Goal: Task Accomplishment & Management: Complete application form

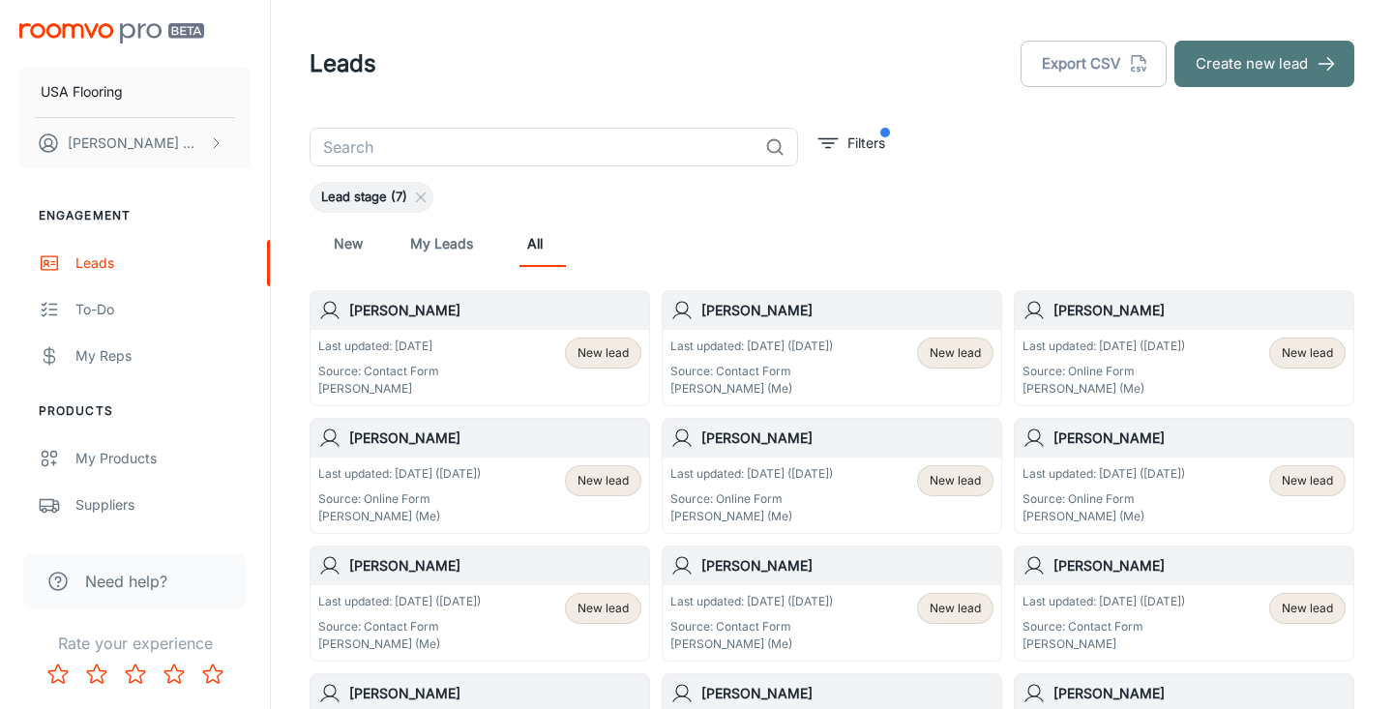
click at [1281, 71] on button "Create new lead" at bounding box center [1265, 64] width 180 height 46
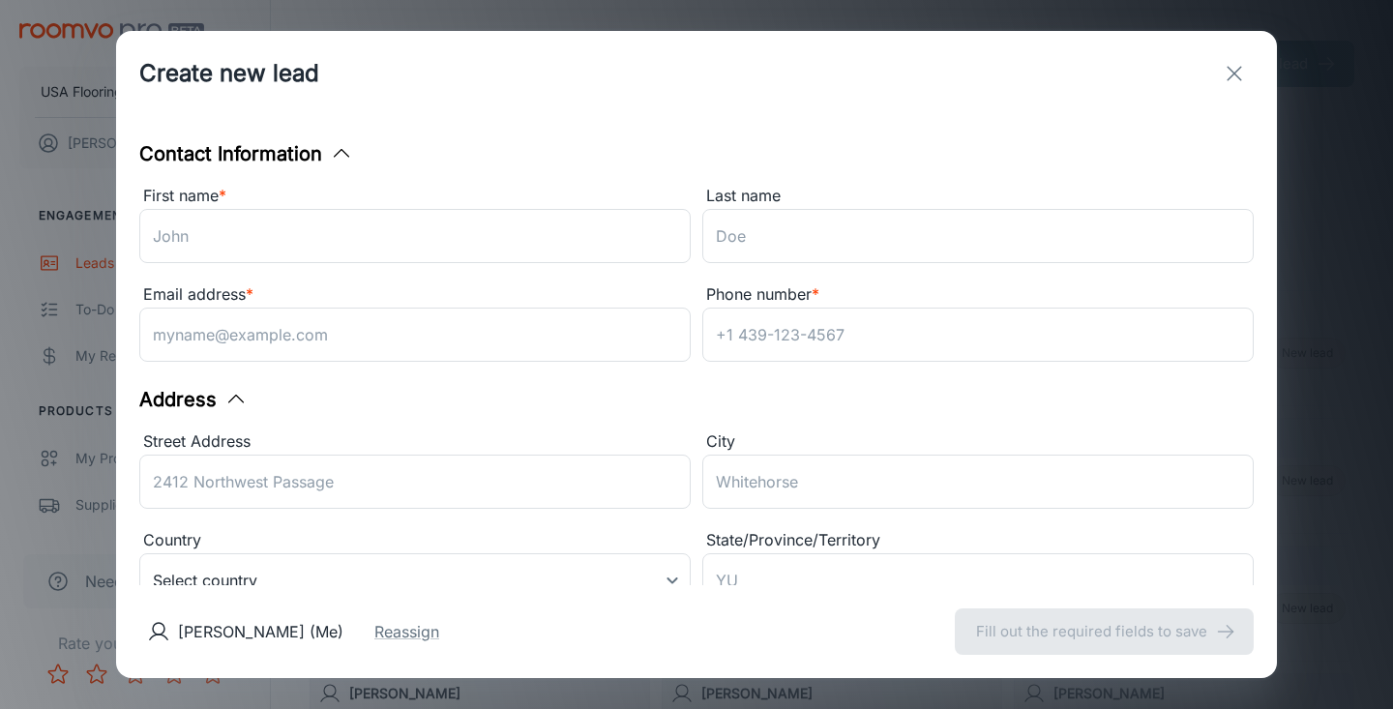
click at [602, 282] on div "Email address * ​" at bounding box center [409, 320] width 563 height 99
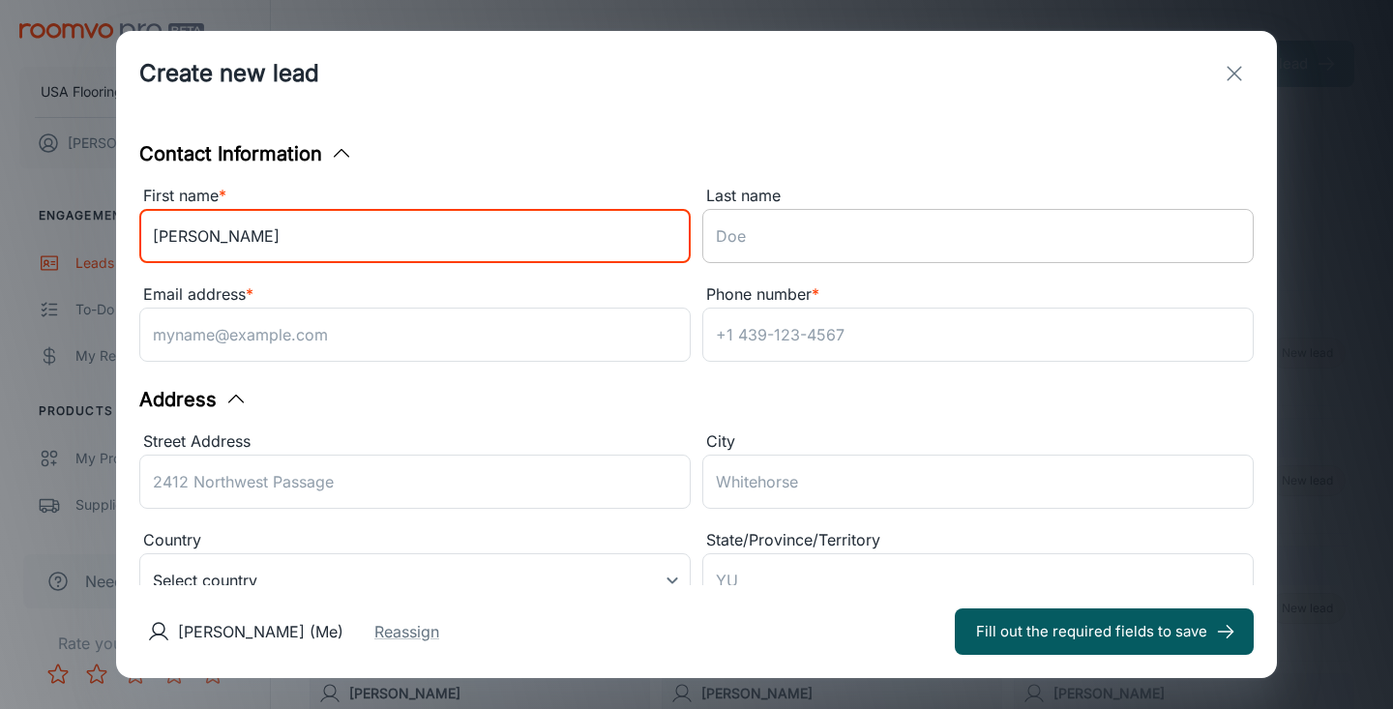
type input "[PERSON_NAME]"
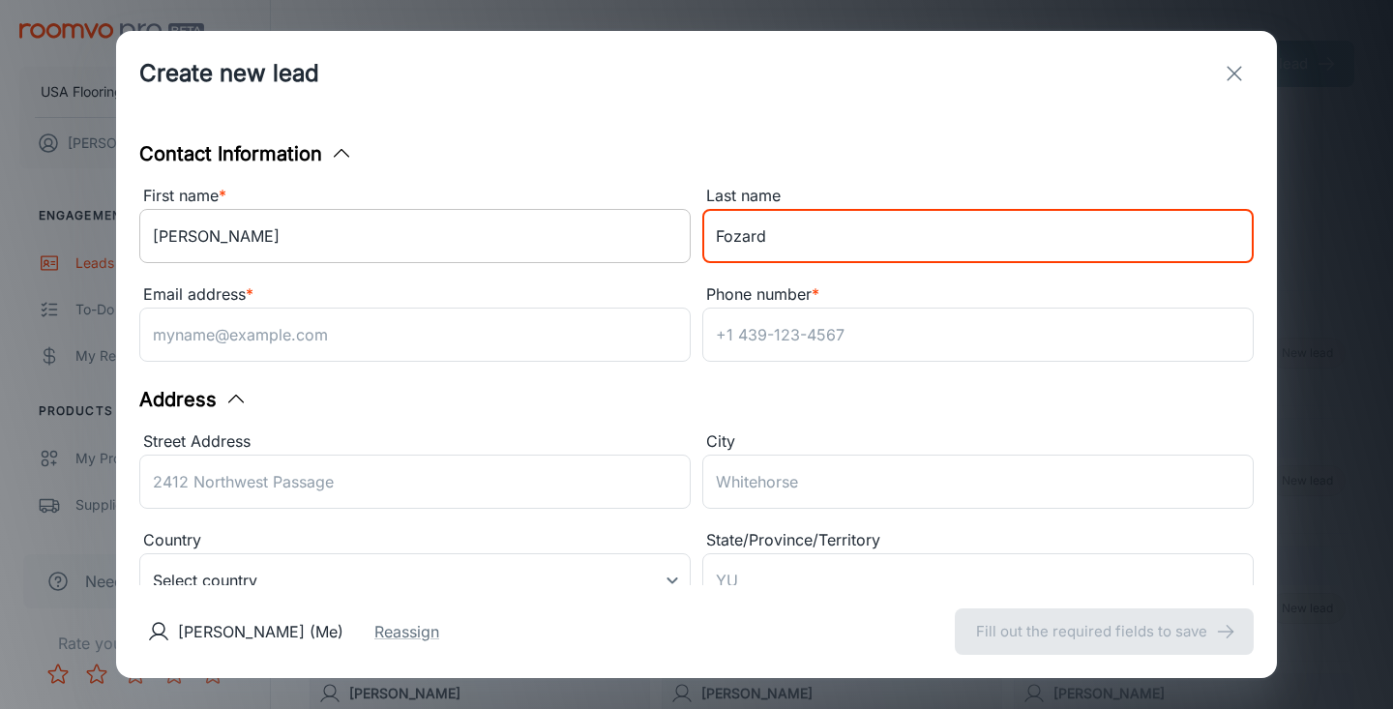
type input "Fozard"
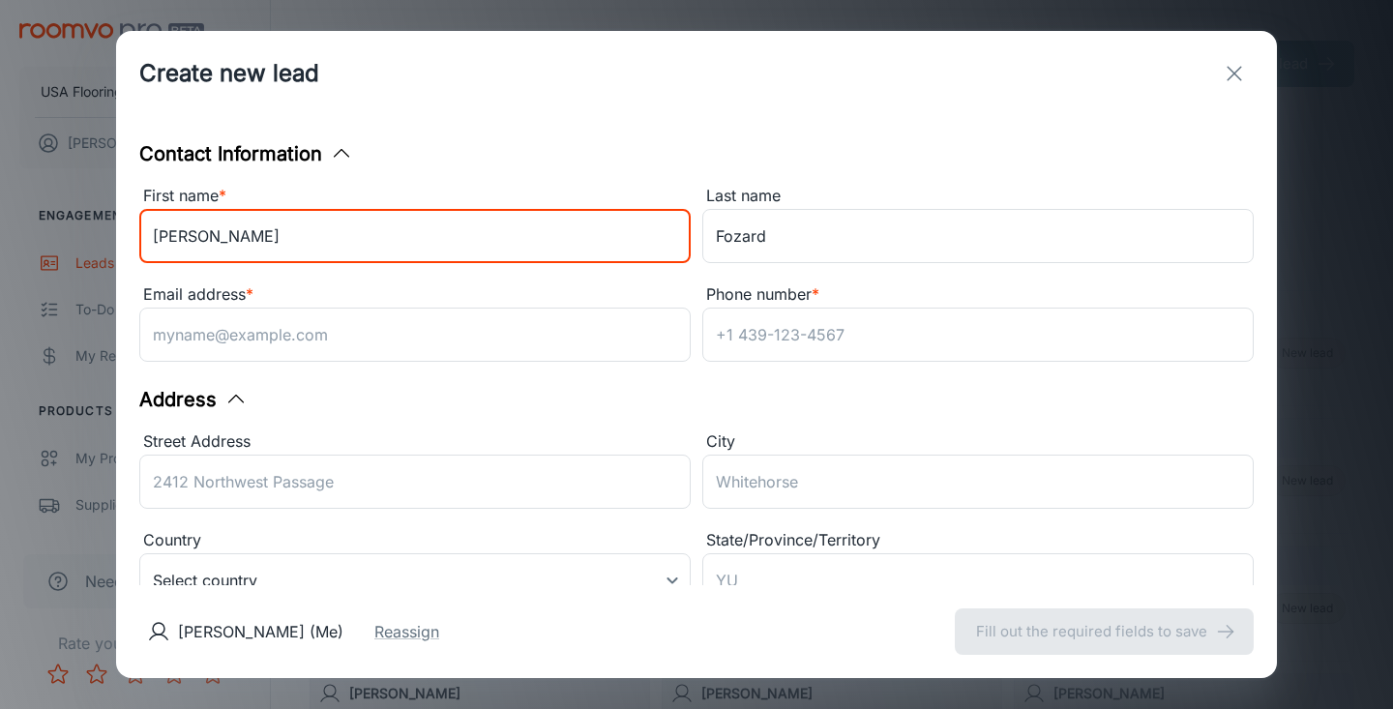
click at [181, 241] on input "[PERSON_NAME]" at bounding box center [415, 236] width 552 height 54
type input "[PERSON_NAME]"
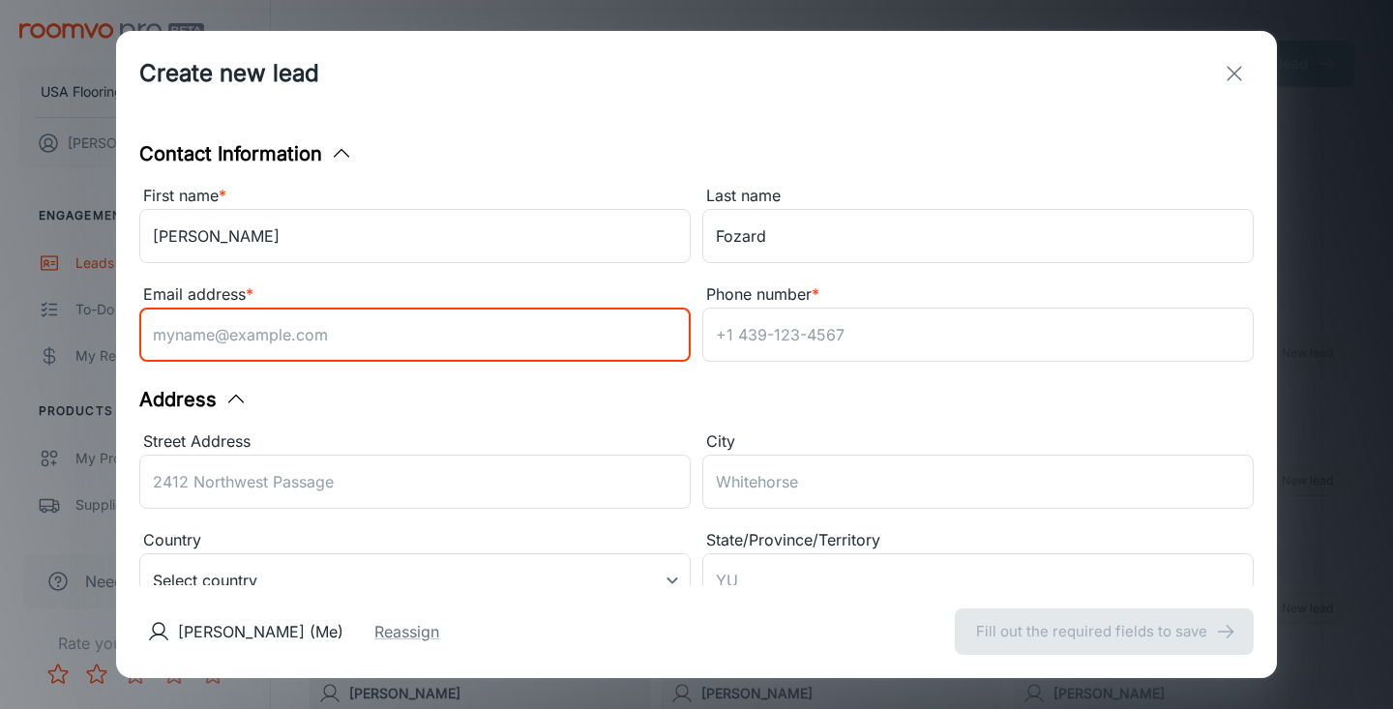
paste input "[EMAIL_ADDRESS][DOMAIN_NAME]"
type input "[EMAIL_ADDRESS][DOMAIN_NAME]"
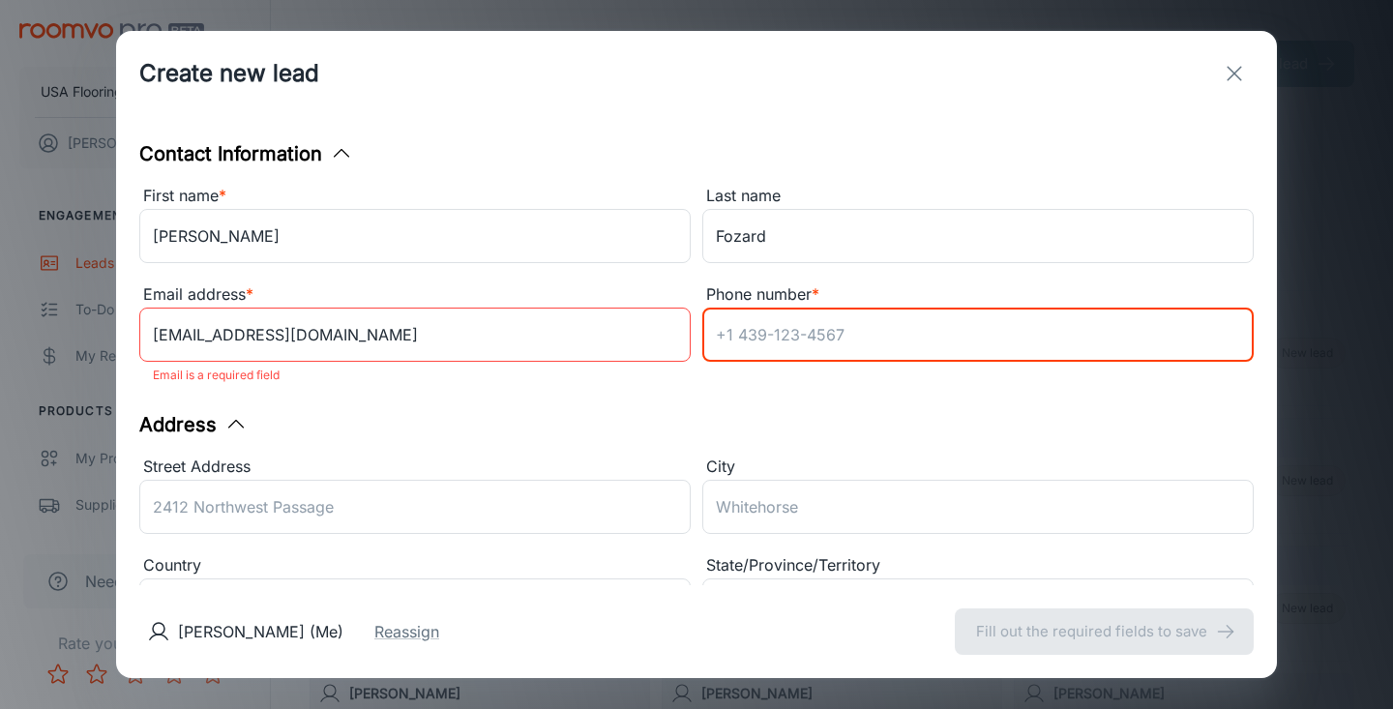
paste input "9193581388"
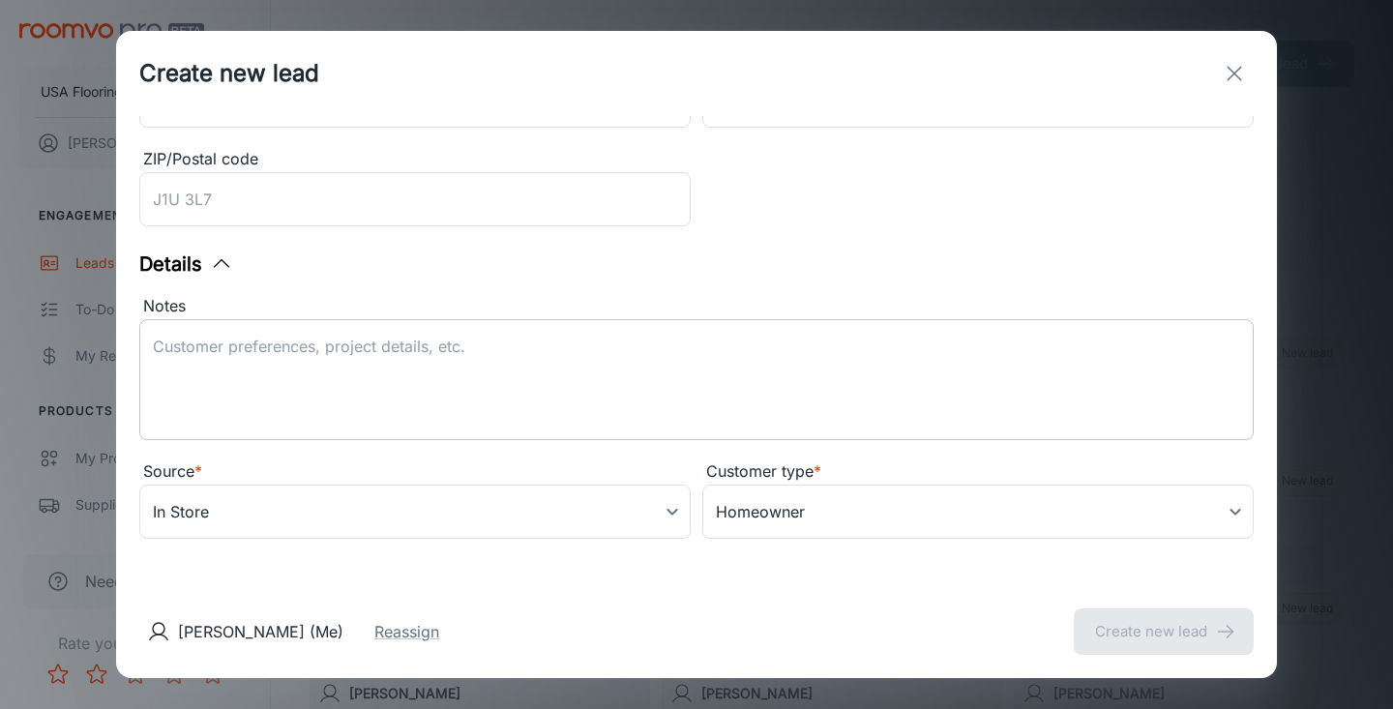
type input "9193581388"
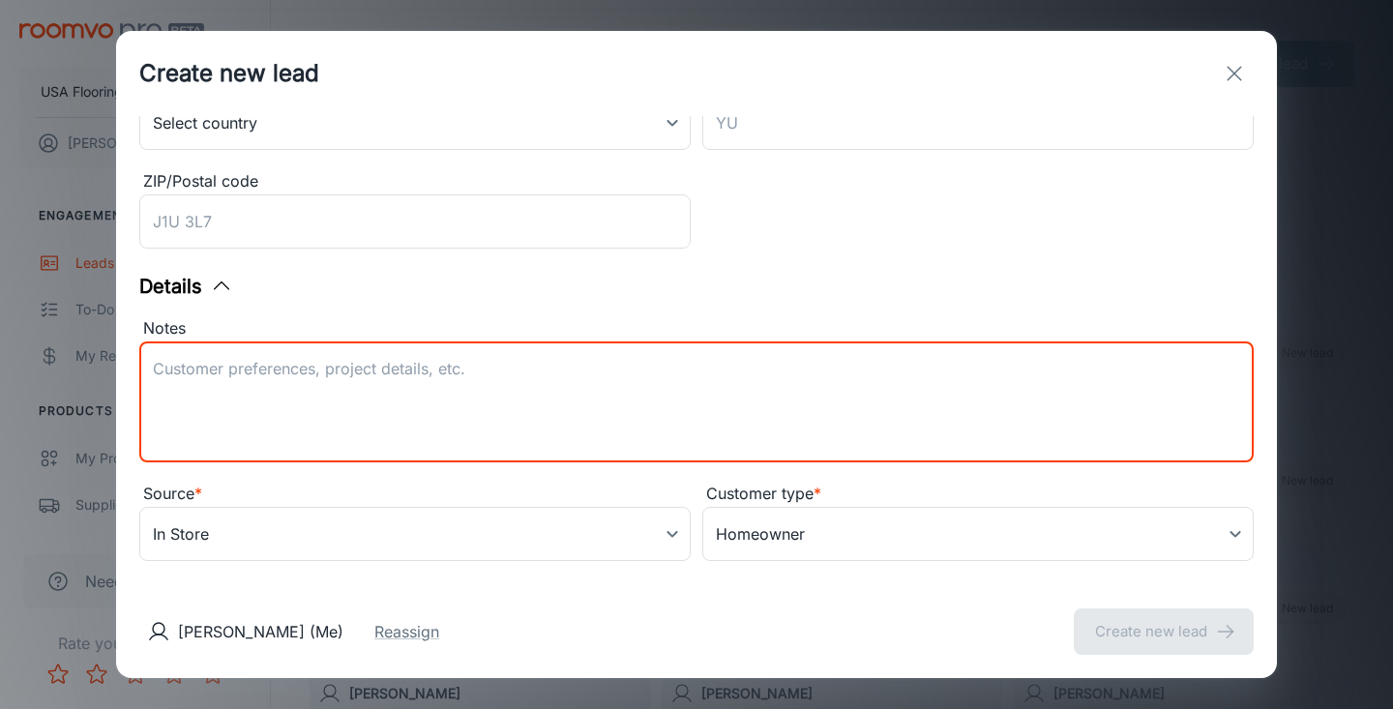
click at [385, 391] on textarea "Notes" at bounding box center [697, 402] width 1088 height 89
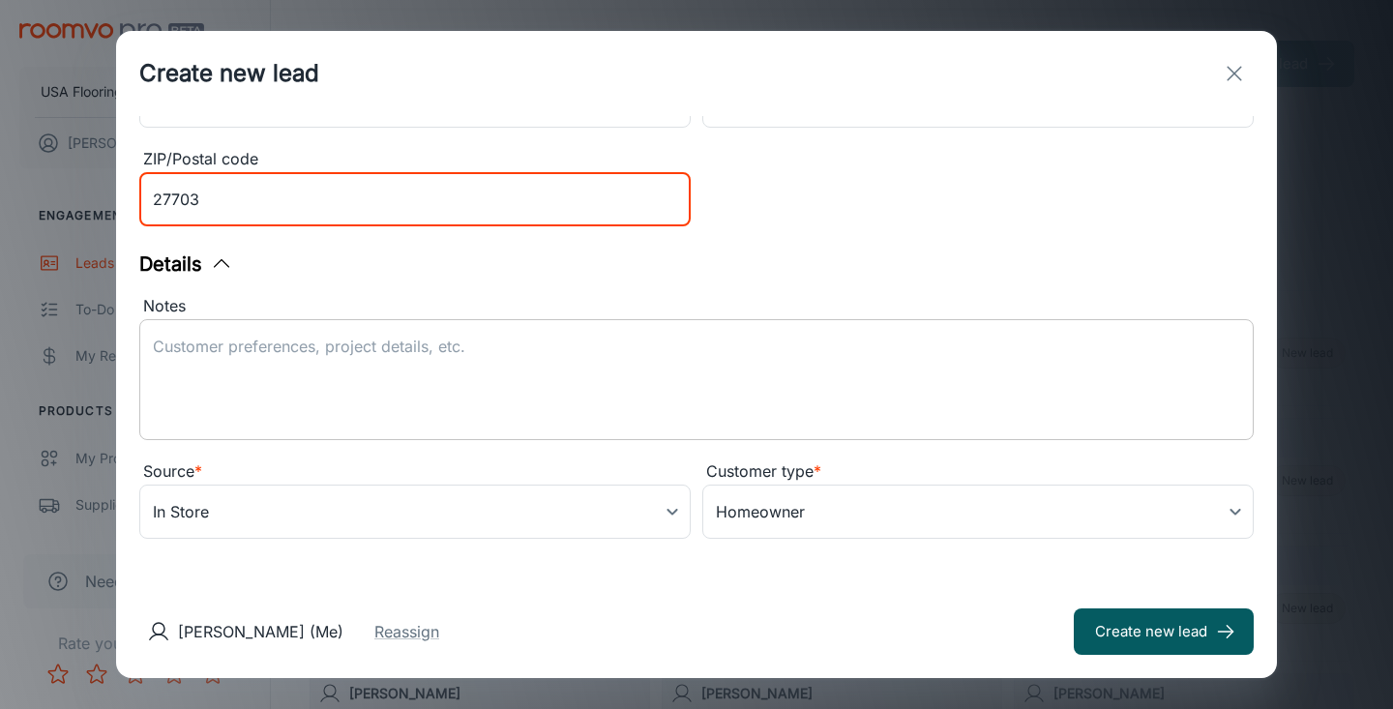
type input "27703"
click at [440, 320] on div "x ​" at bounding box center [696, 379] width 1115 height 121
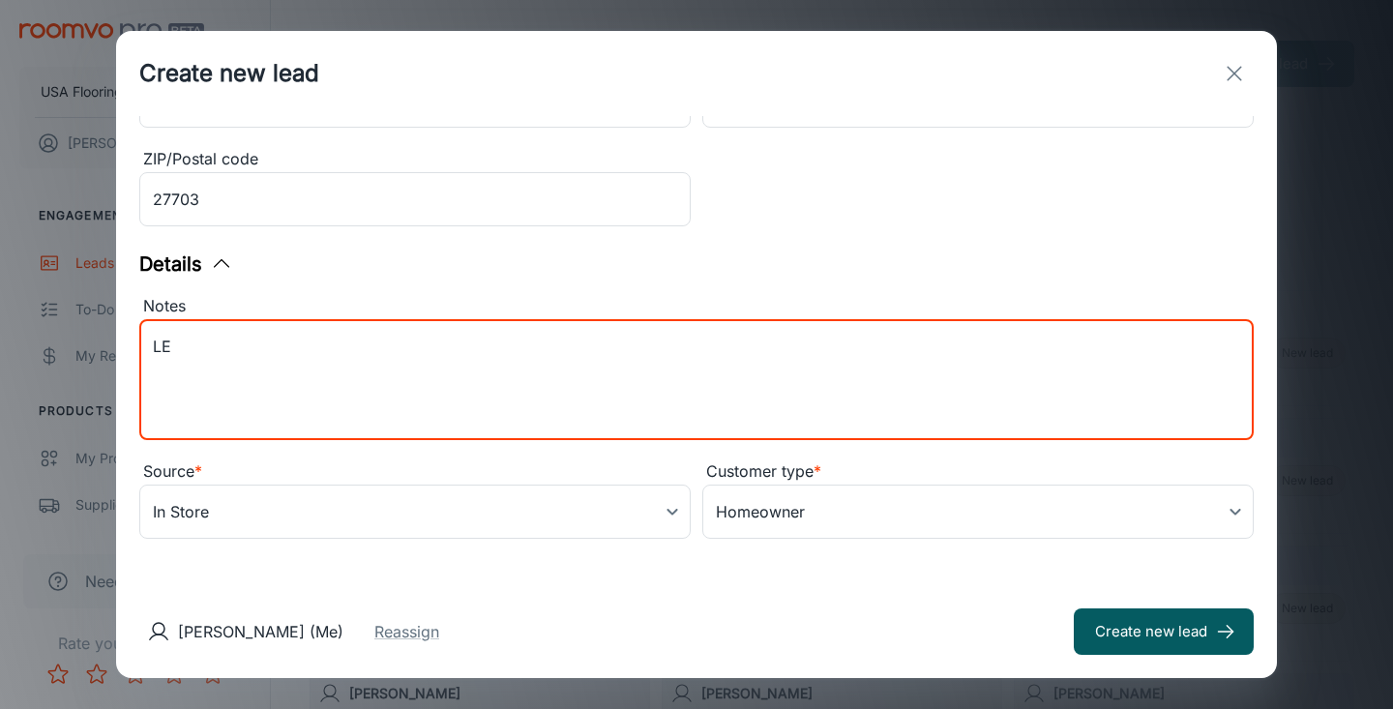
type textarea "L"
type textarea "e"
type textarea "Lead received from Daltile. [PERSON_NAME] is interested in Daltile products for…"
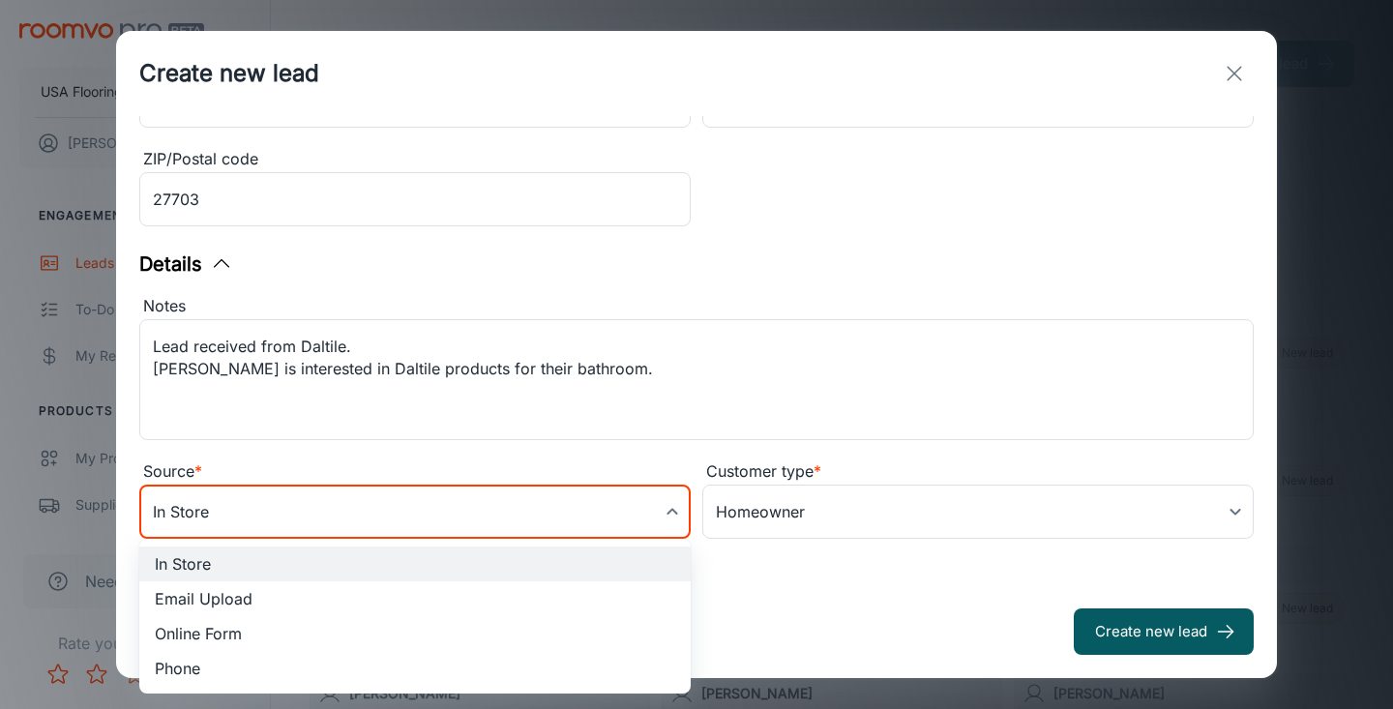
click at [637, 488] on body "USA Flooring [PERSON_NAME] Engagement Leads To-do My Reps Products My Products …" at bounding box center [696, 354] width 1393 height 709
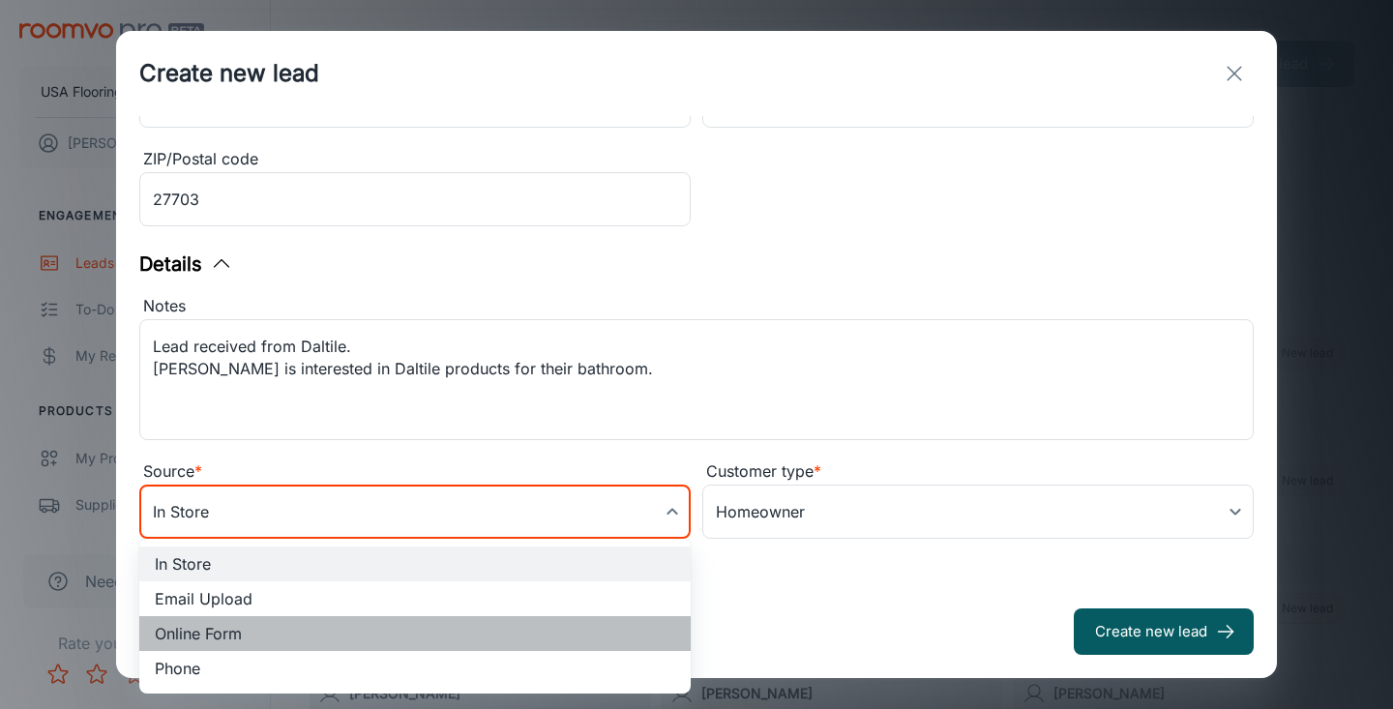
click at [390, 639] on li "Online Form" at bounding box center [415, 633] width 552 height 35
type input "online_form"
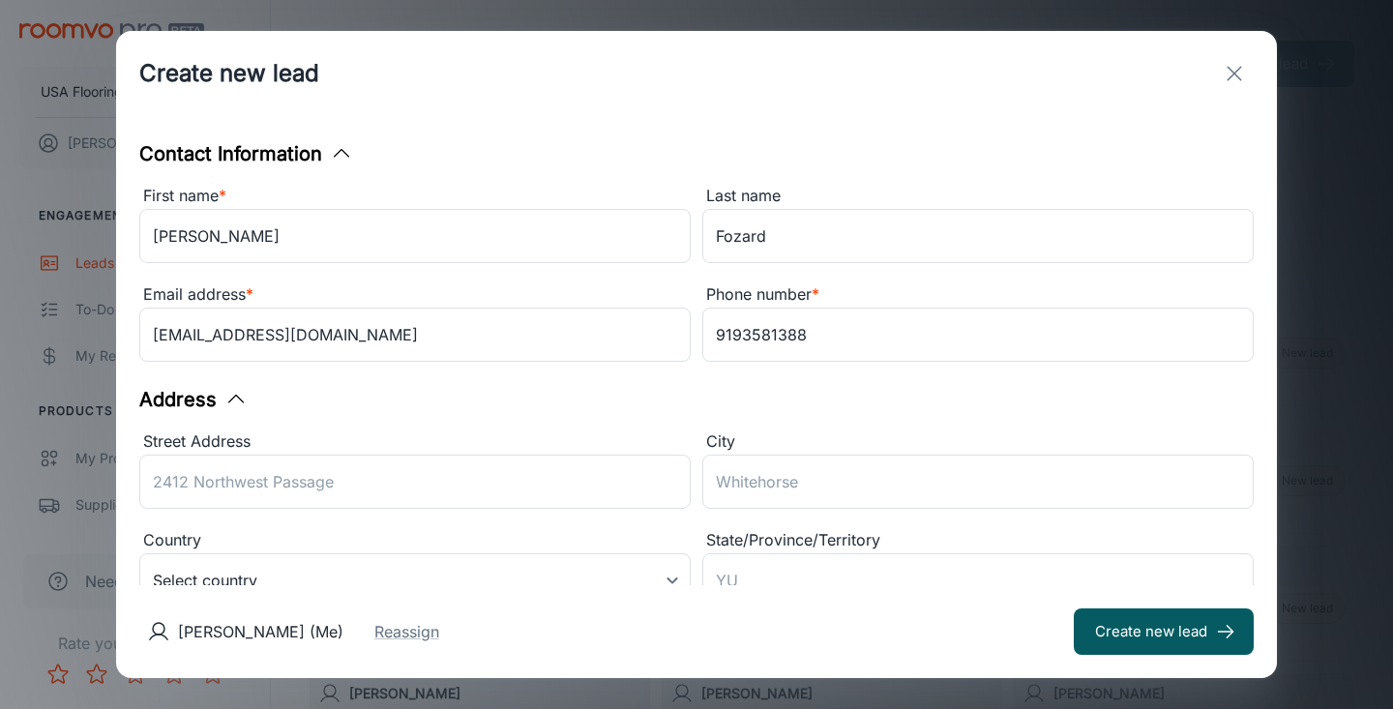
scroll to position [0, 0]
click at [1184, 647] on button "Create new lead" at bounding box center [1164, 632] width 180 height 46
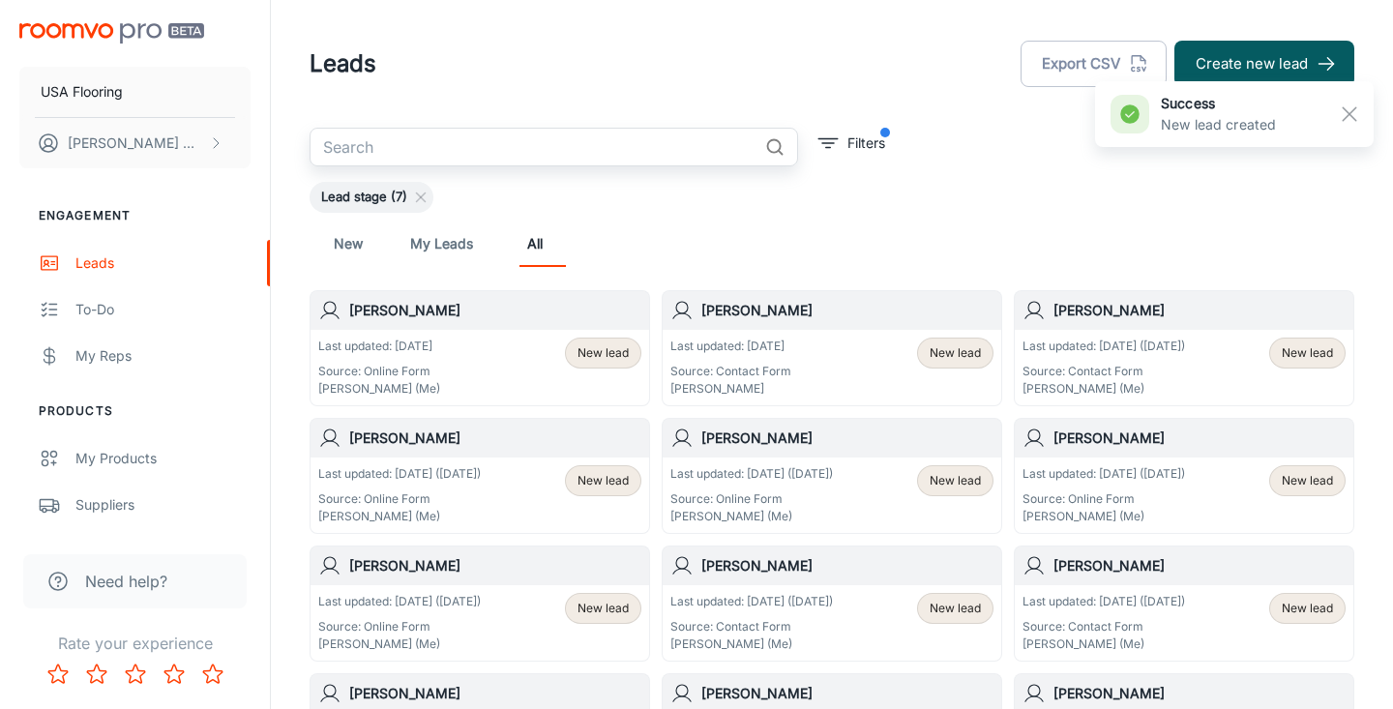
click at [645, 136] on input "text" at bounding box center [534, 147] width 448 height 39
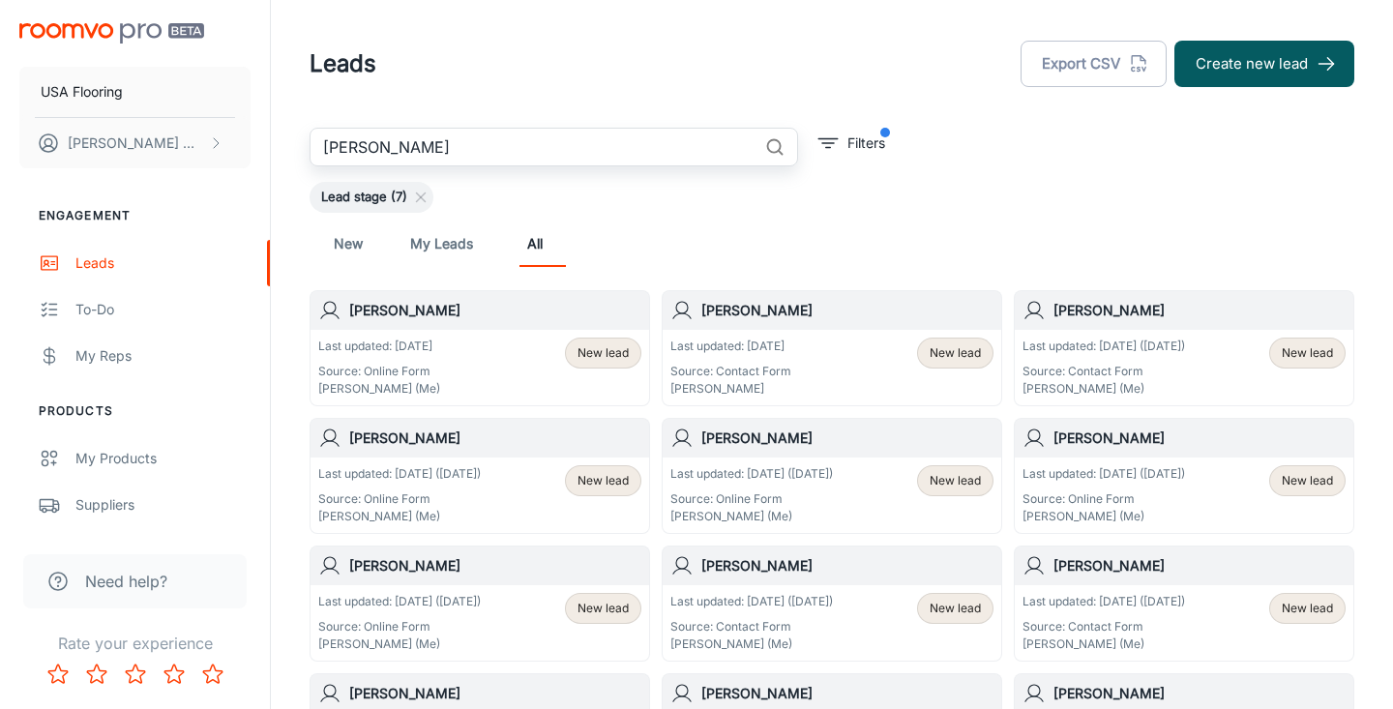
type input "[PERSON_NAME]"
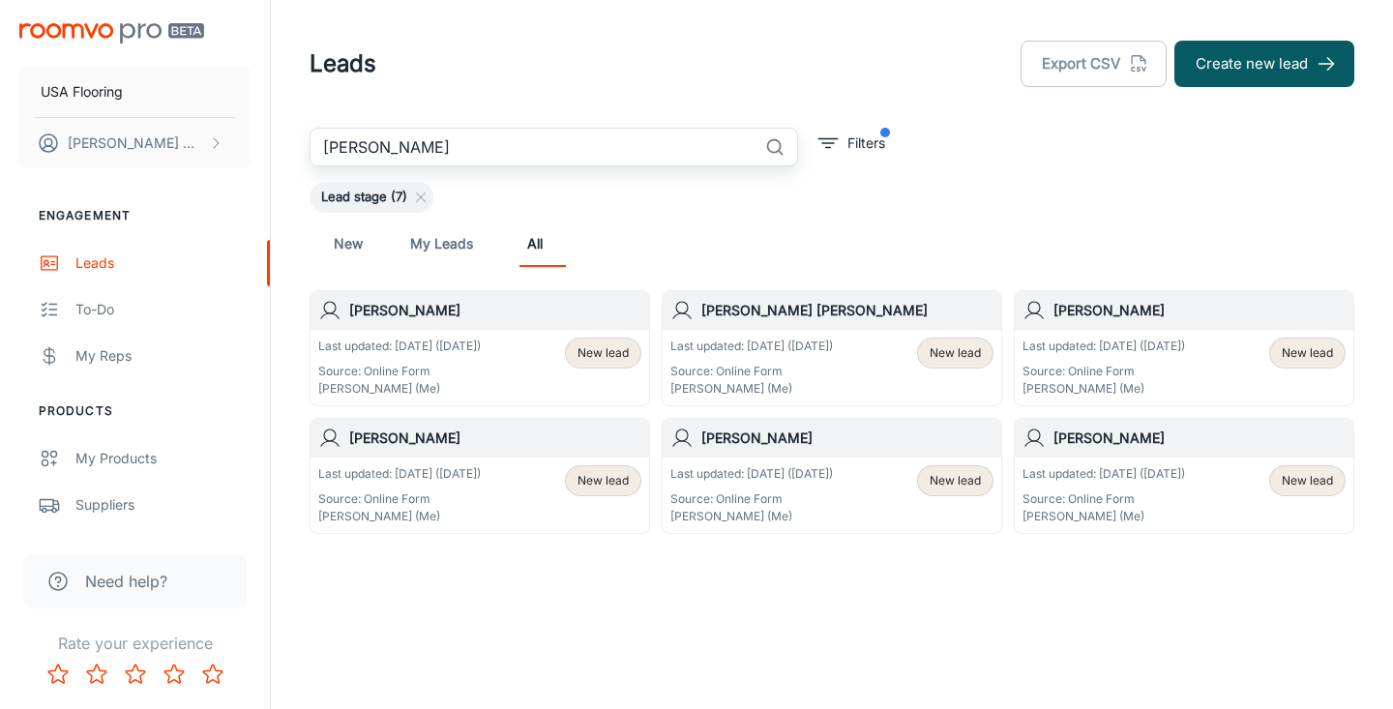
click at [1077, 310] on h6 "[PERSON_NAME]" at bounding box center [1200, 310] width 292 height 21
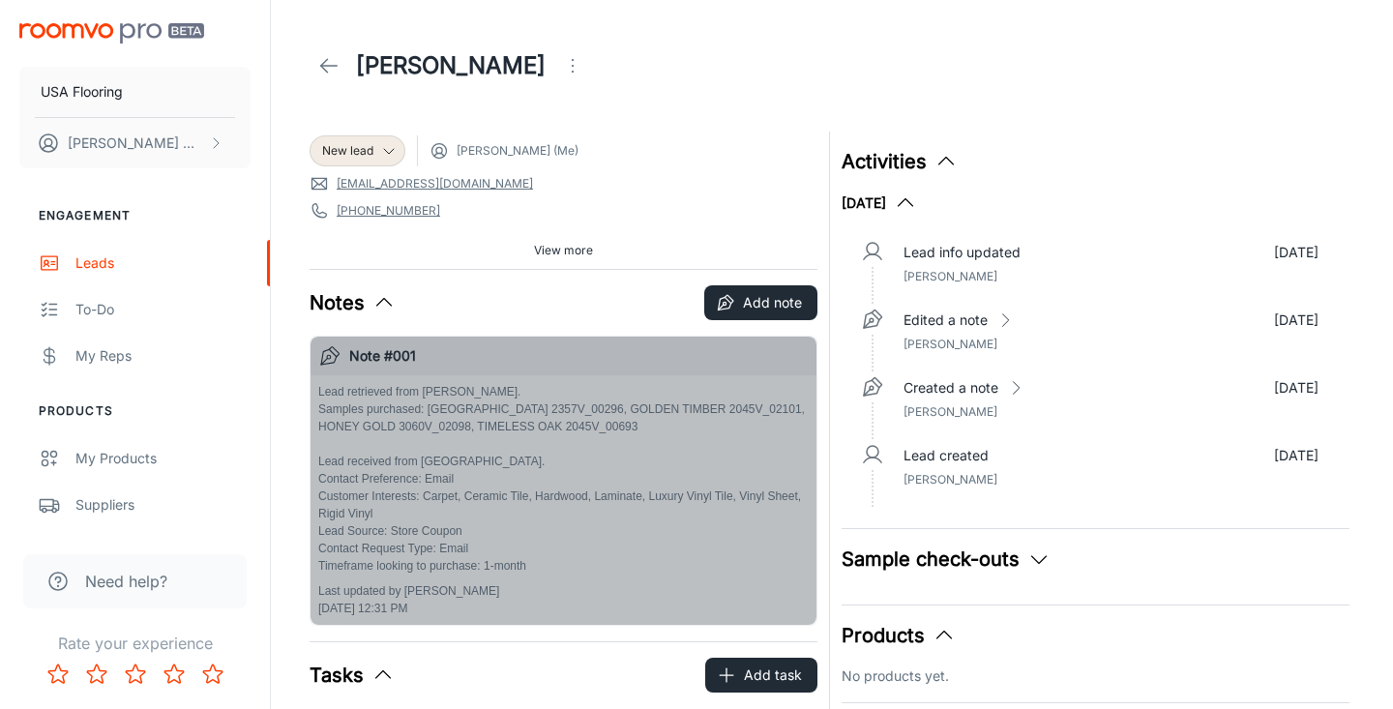
click at [513, 455] on p "Lead retrieved from [PERSON_NAME]. Samples purchased: [GEOGRAPHIC_DATA] 2357V_0…" at bounding box center [563, 479] width 491 height 192
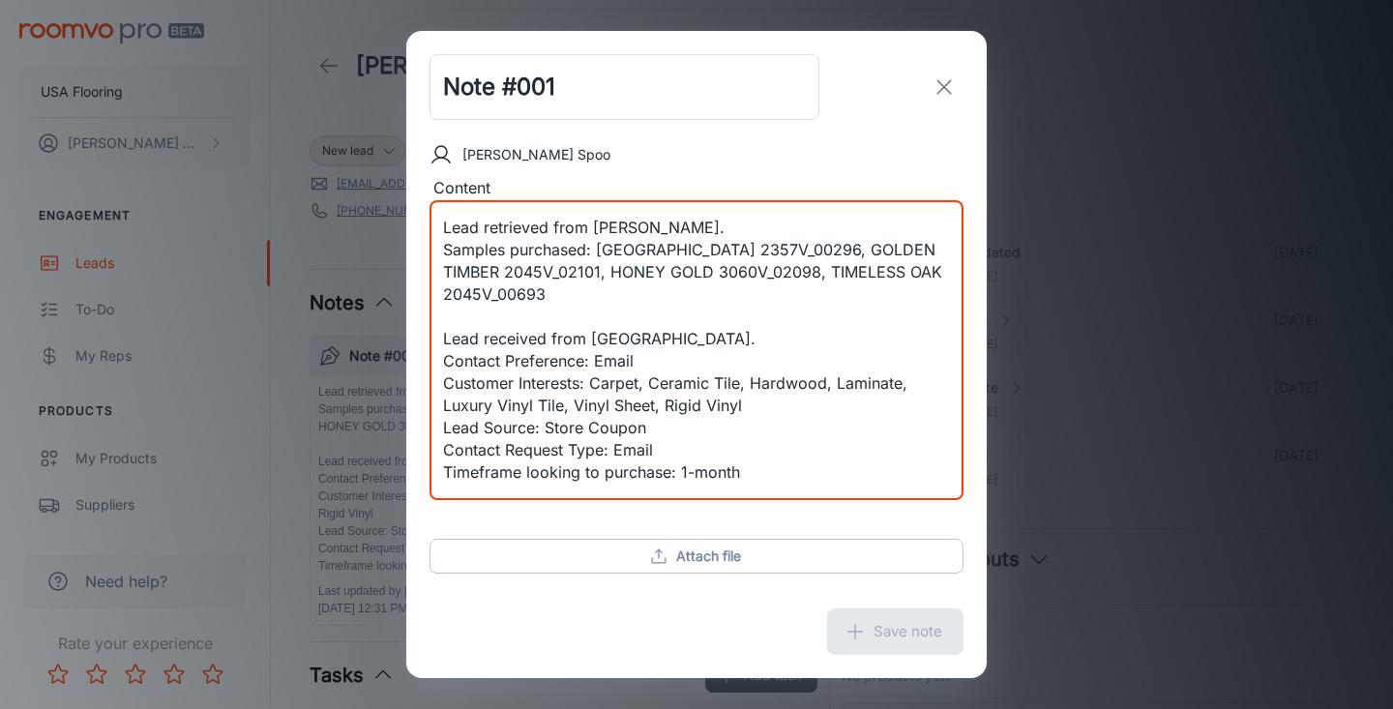
click at [768, 476] on textarea "Lead retrieved from [PERSON_NAME]. Samples purchased: [GEOGRAPHIC_DATA] 2357V_0…" at bounding box center [696, 350] width 507 height 267
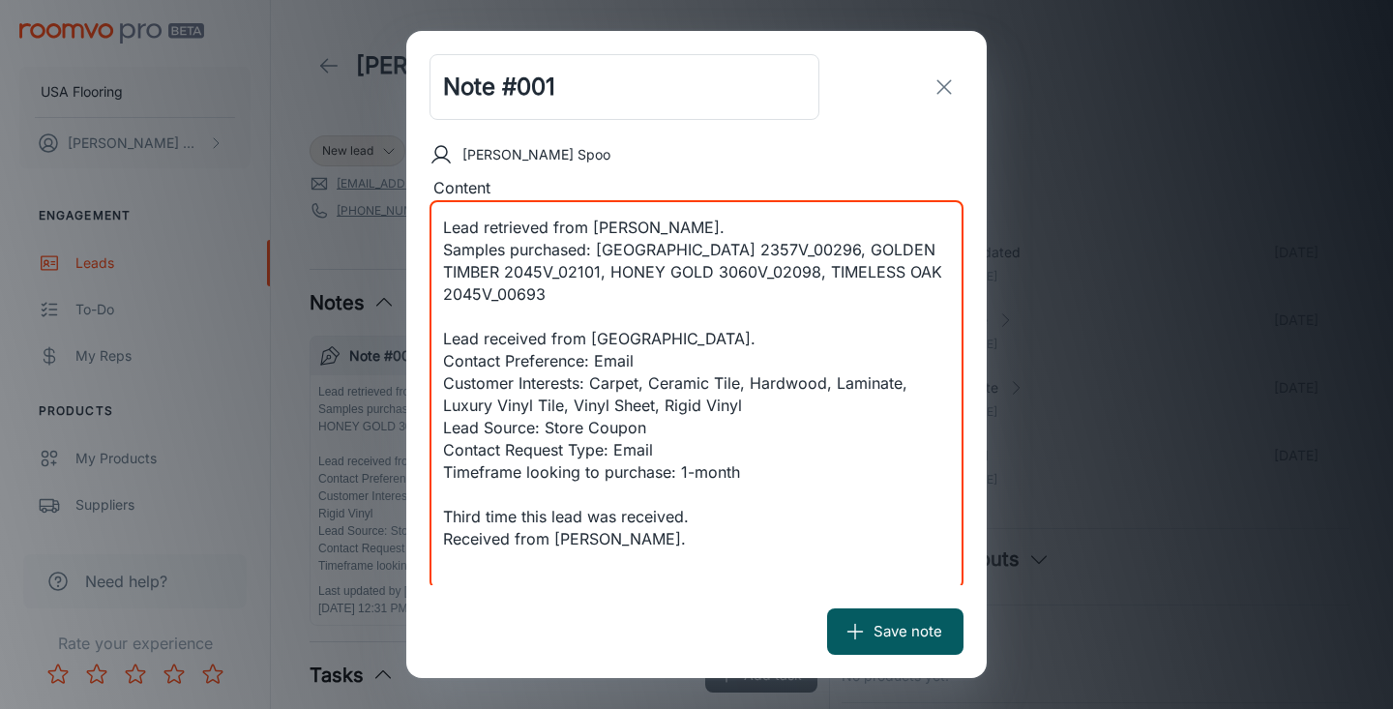
click at [665, 5] on div "Note #001 ​ [PERSON_NAME] Content Lead retrieved from [PERSON_NAME]. Samples pu…" at bounding box center [696, 354] width 1393 height 709
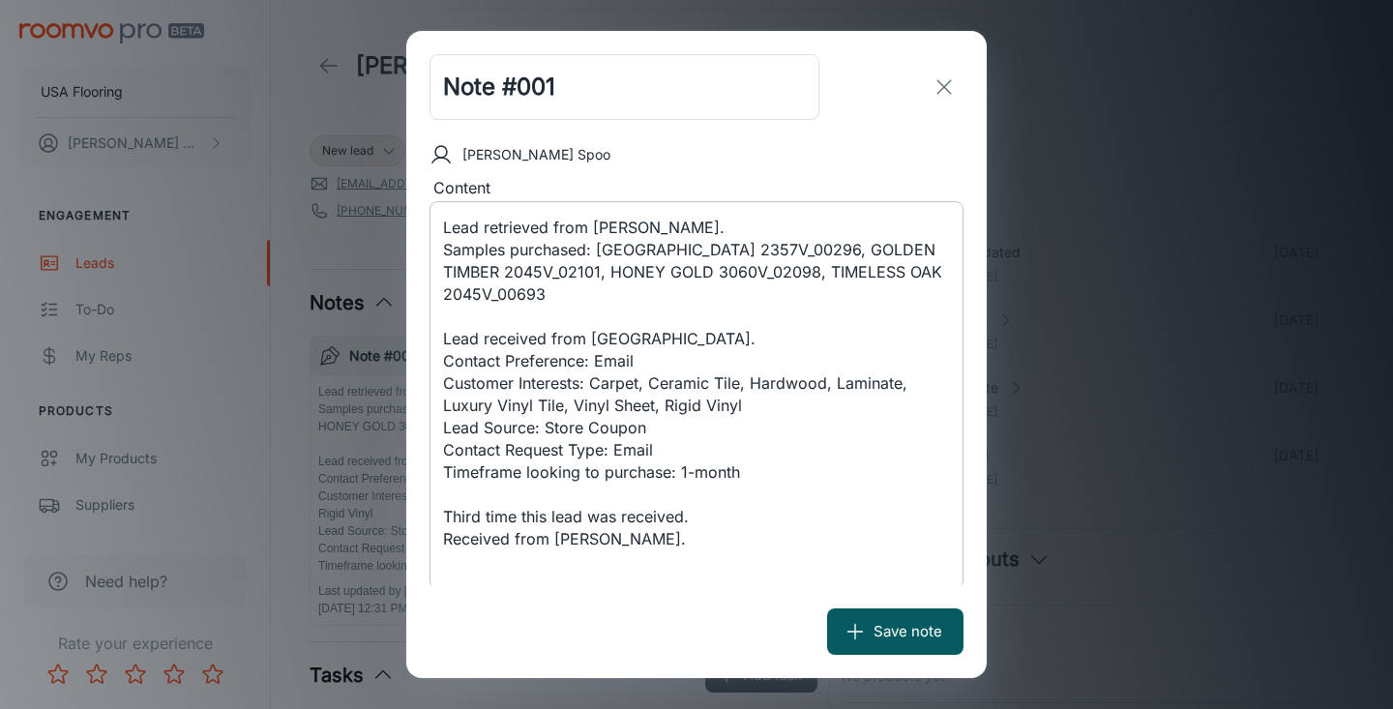
click at [614, 536] on textarea "Lead retrieved from [PERSON_NAME]. Samples purchased: [GEOGRAPHIC_DATA] 2357V_0…" at bounding box center [696, 395] width 507 height 356
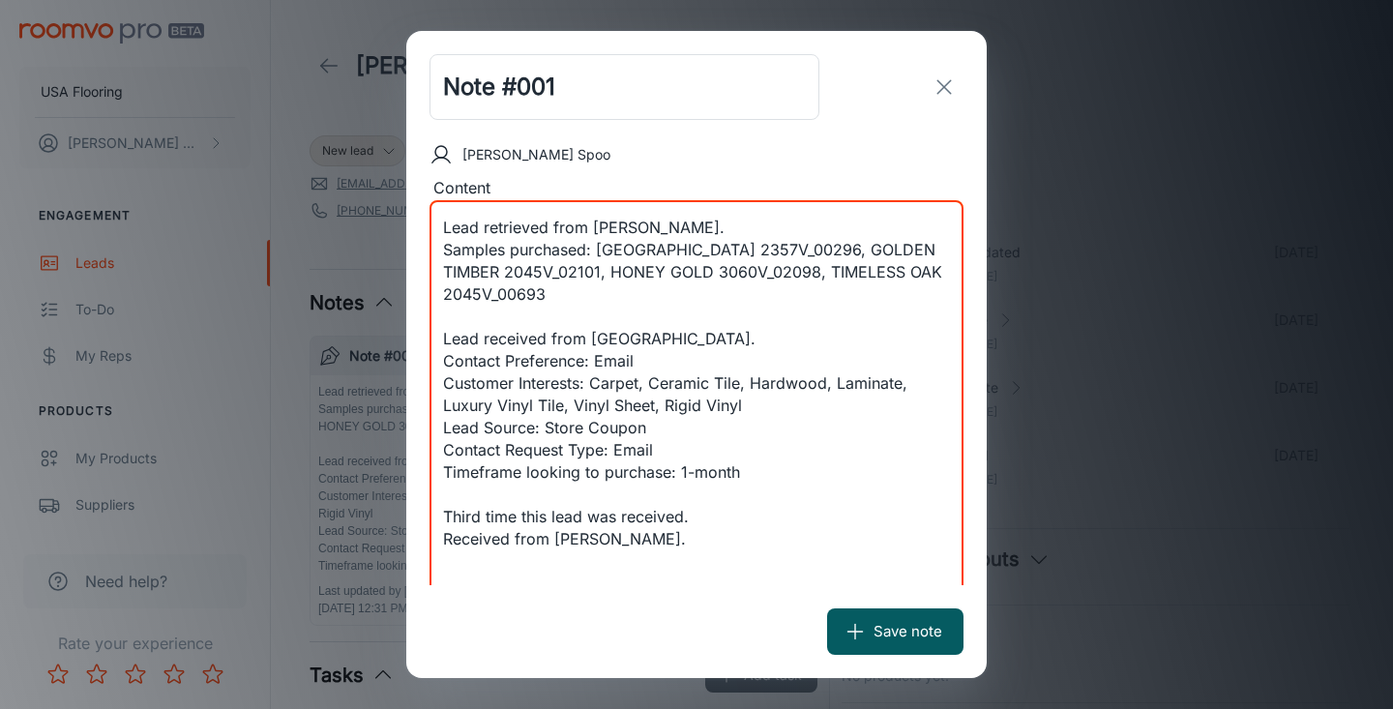
paste textarea "Samples purchased: BOSC OAK VV735_06012, WADDINGTON OAK VV035_00915, ROCKY MOUN…"
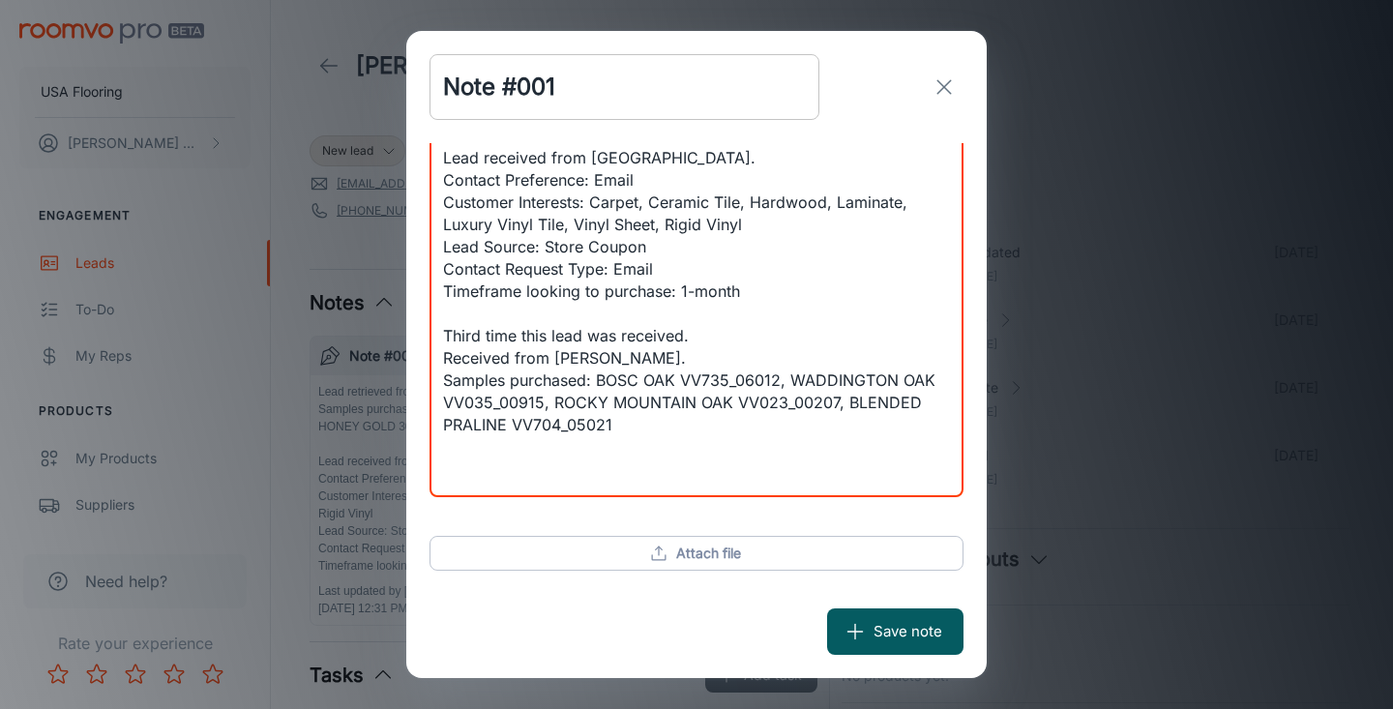
scroll to position [160, 0]
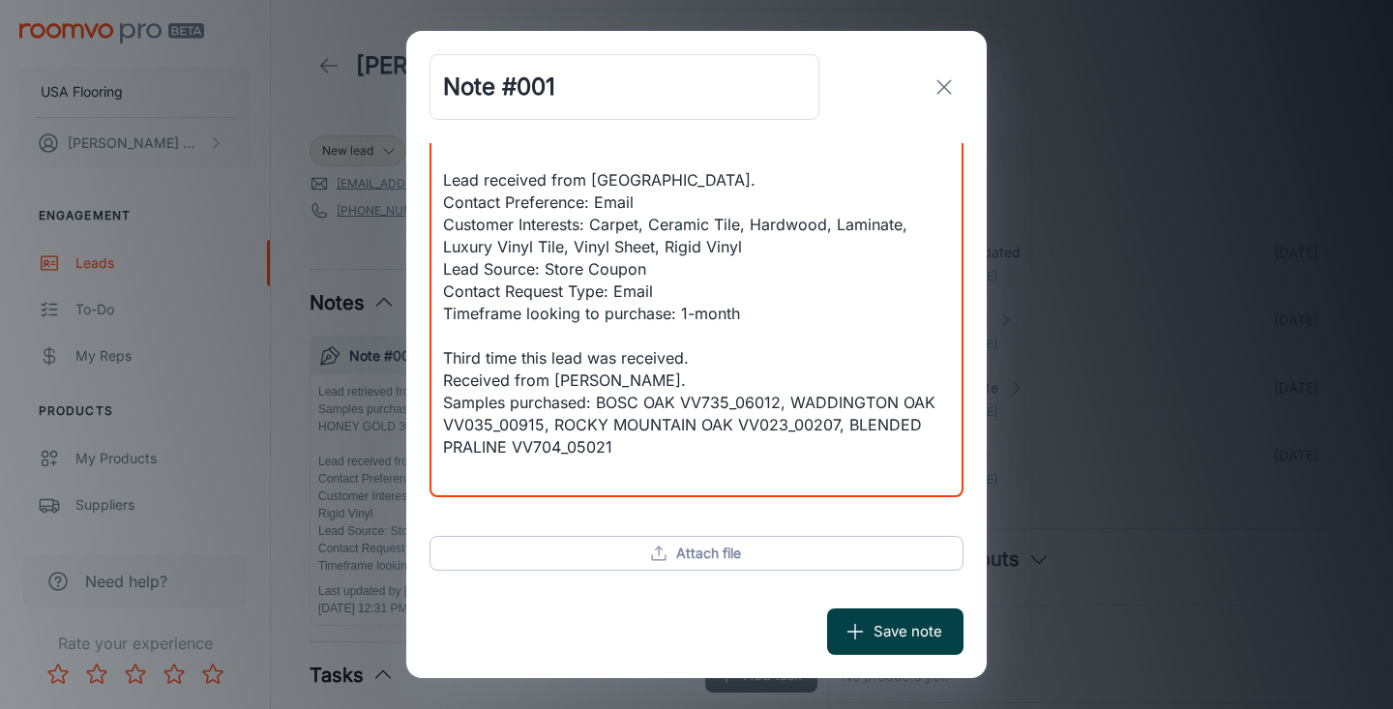
type textarea "Lead retrieved from [PERSON_NAME]. Samples purchased: [GEOGRAPHIC_DATA] 2357V_0…"
click at [924, 631] on button "Save note" at bounding box center [895, 632] width 136 height 46
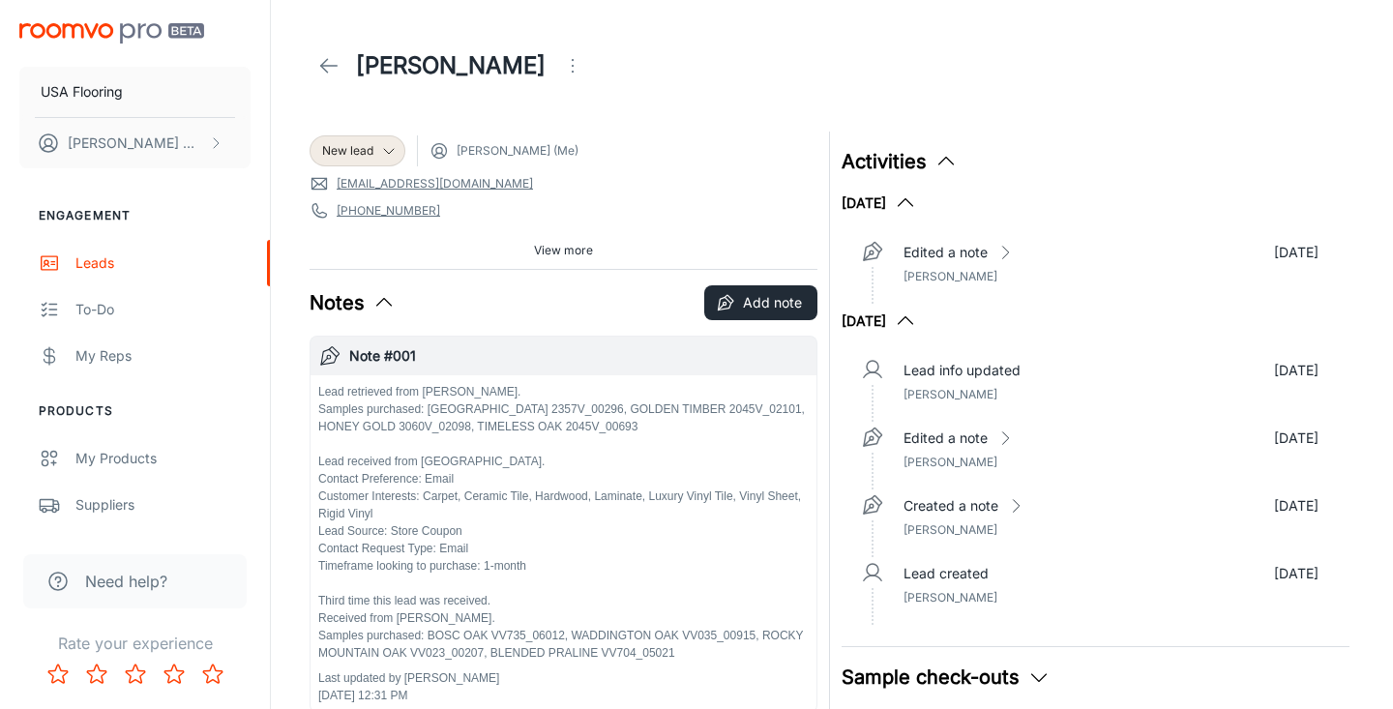
click at [331, 65] on icon at bounding box center [328, 65] width 23 height 23
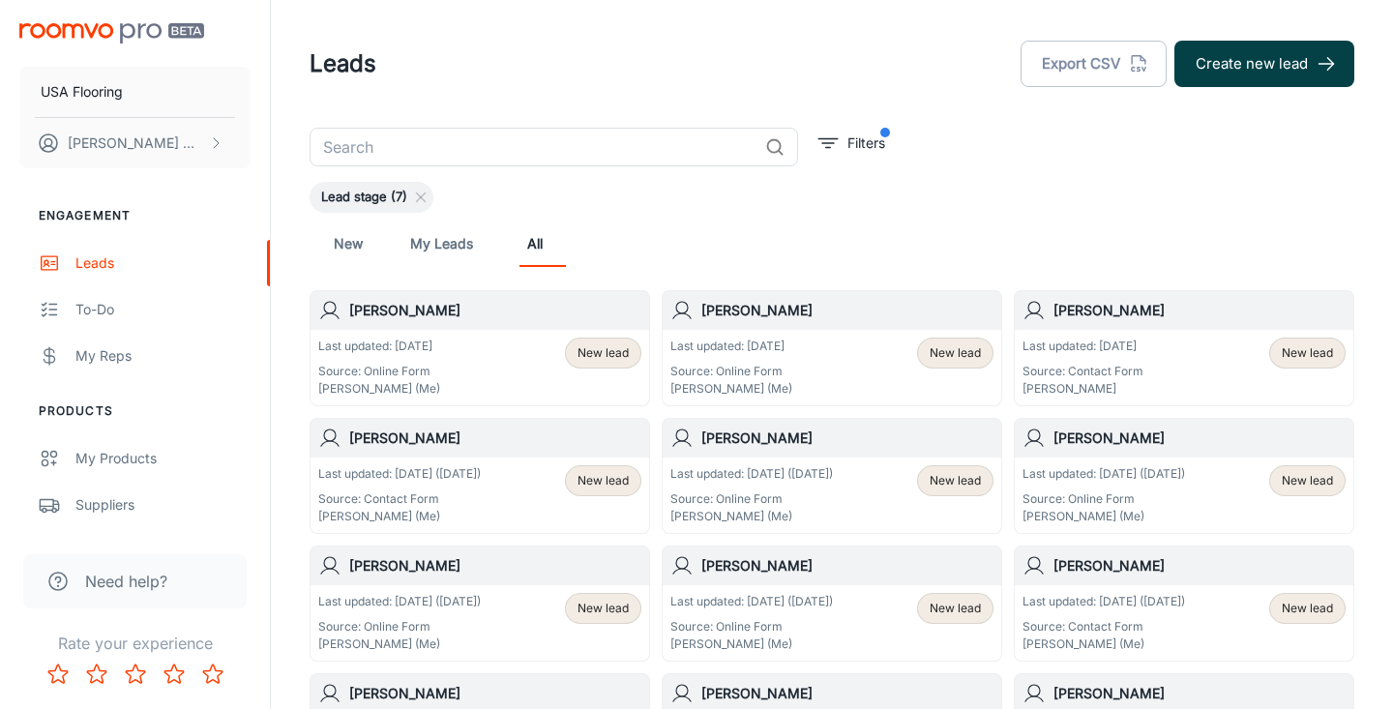
click at [1226, 63] on button "Create new lead" at bounding box center [1265, 64] width 180 height 46
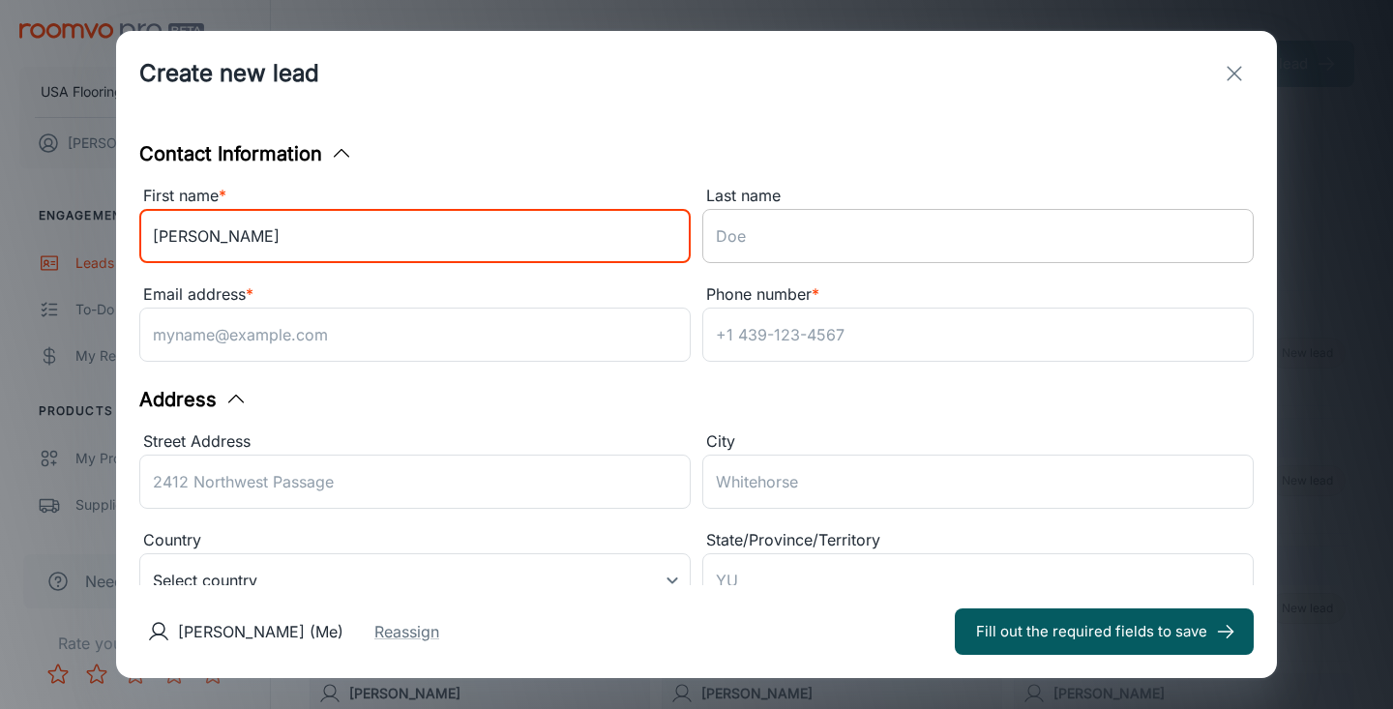
type input "[PERSON_NAME]"
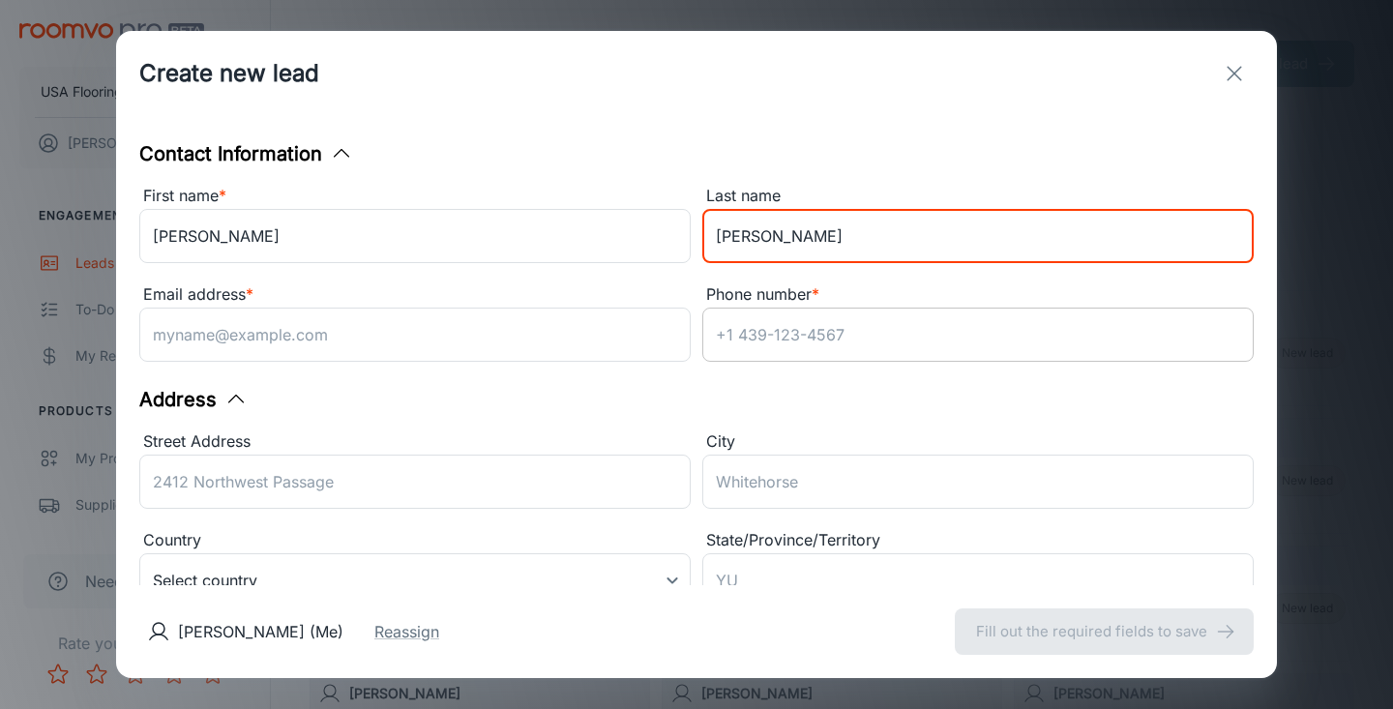
type input "[PERSON_NAME]"
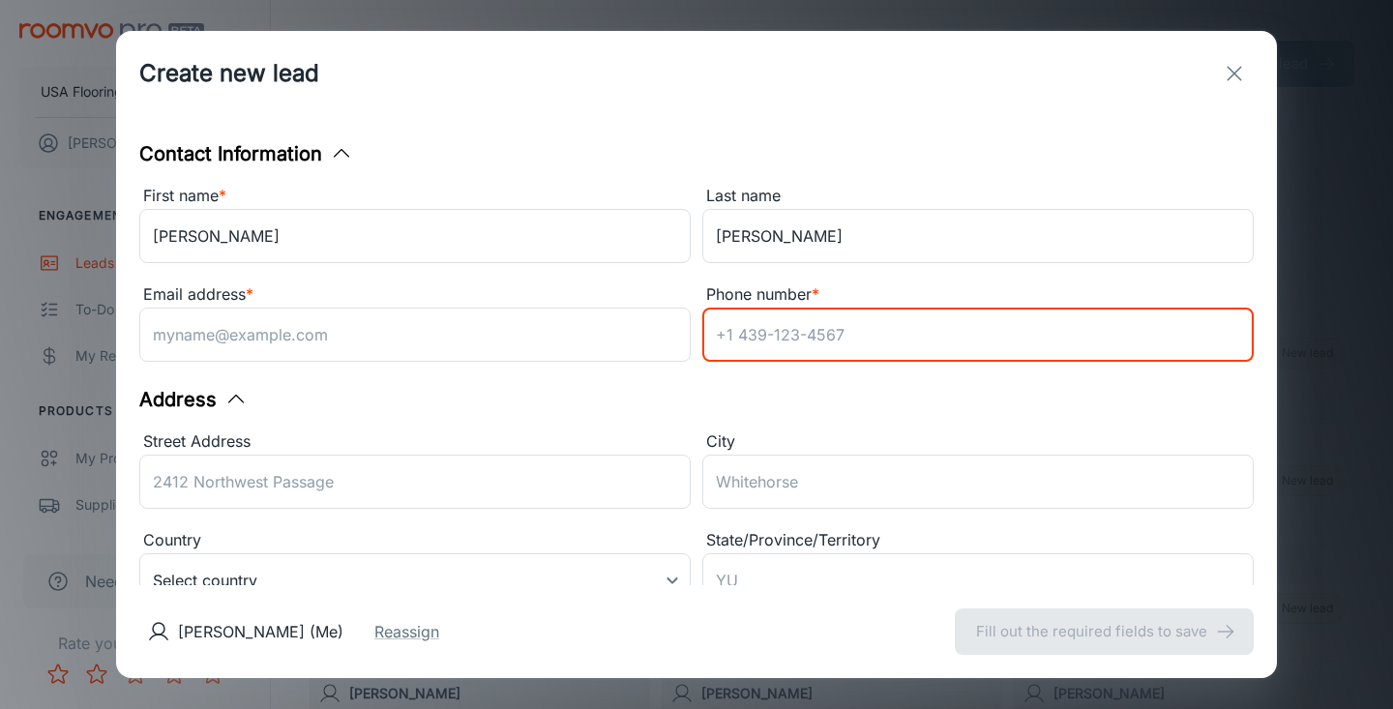
paste input "9192680069"
type input "9192680069"
click at [467, 365] on div "Email address * ​" at bounding box center [415, 326] width 552 height 87
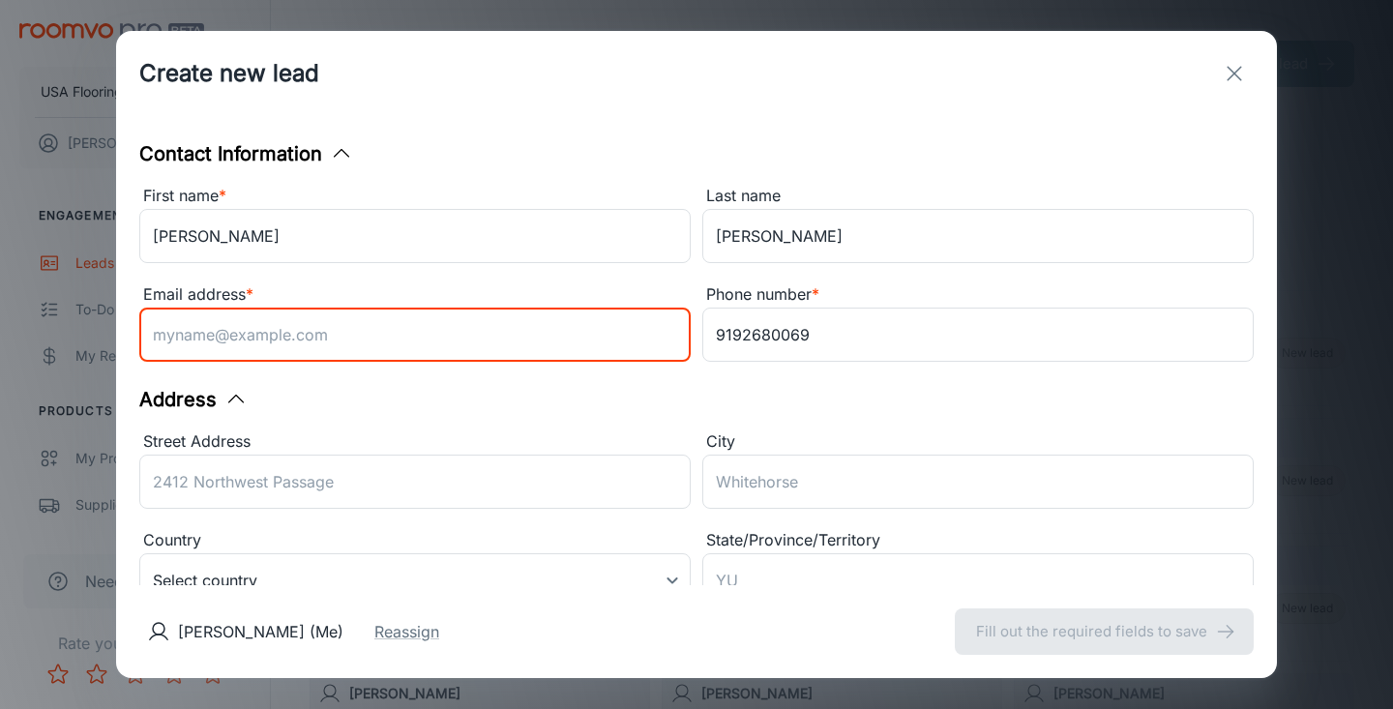
paste input "[EMAIL_ADDRESS][DOMAIN_NAME]"
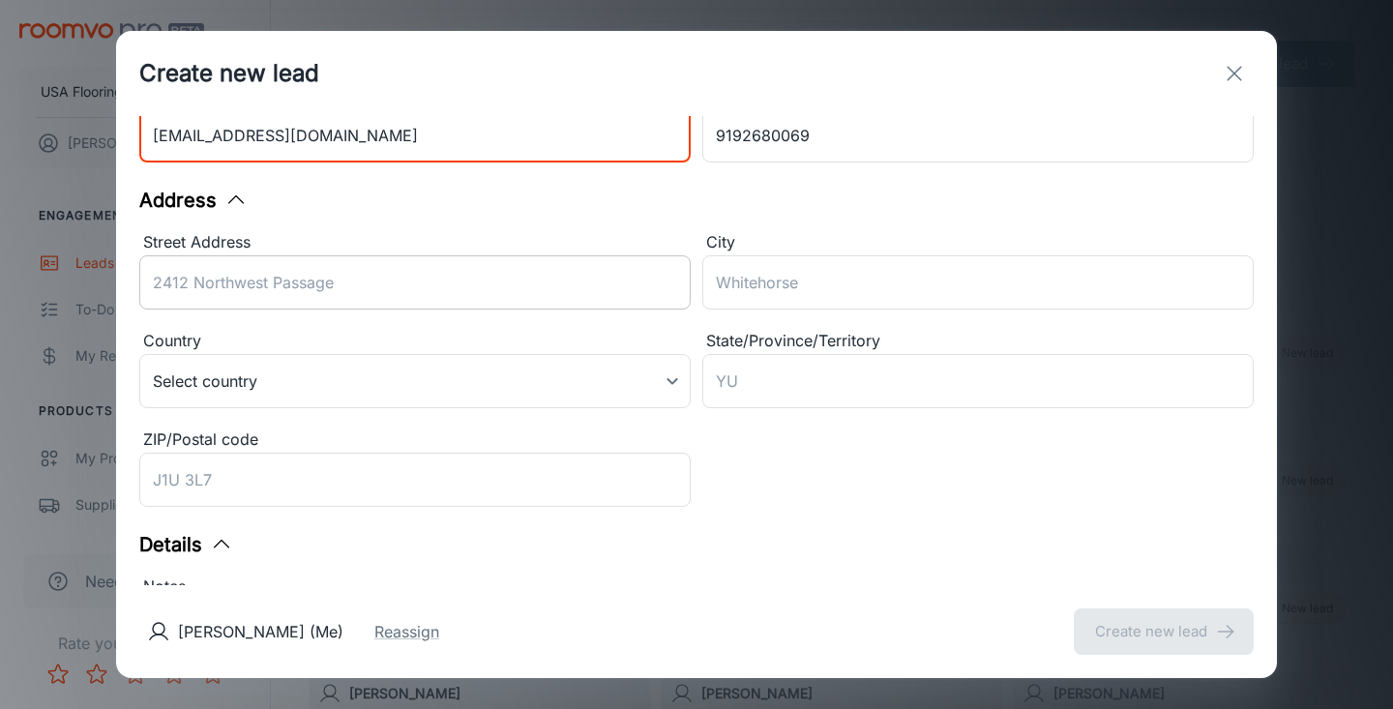
scroll to position [391, 0]
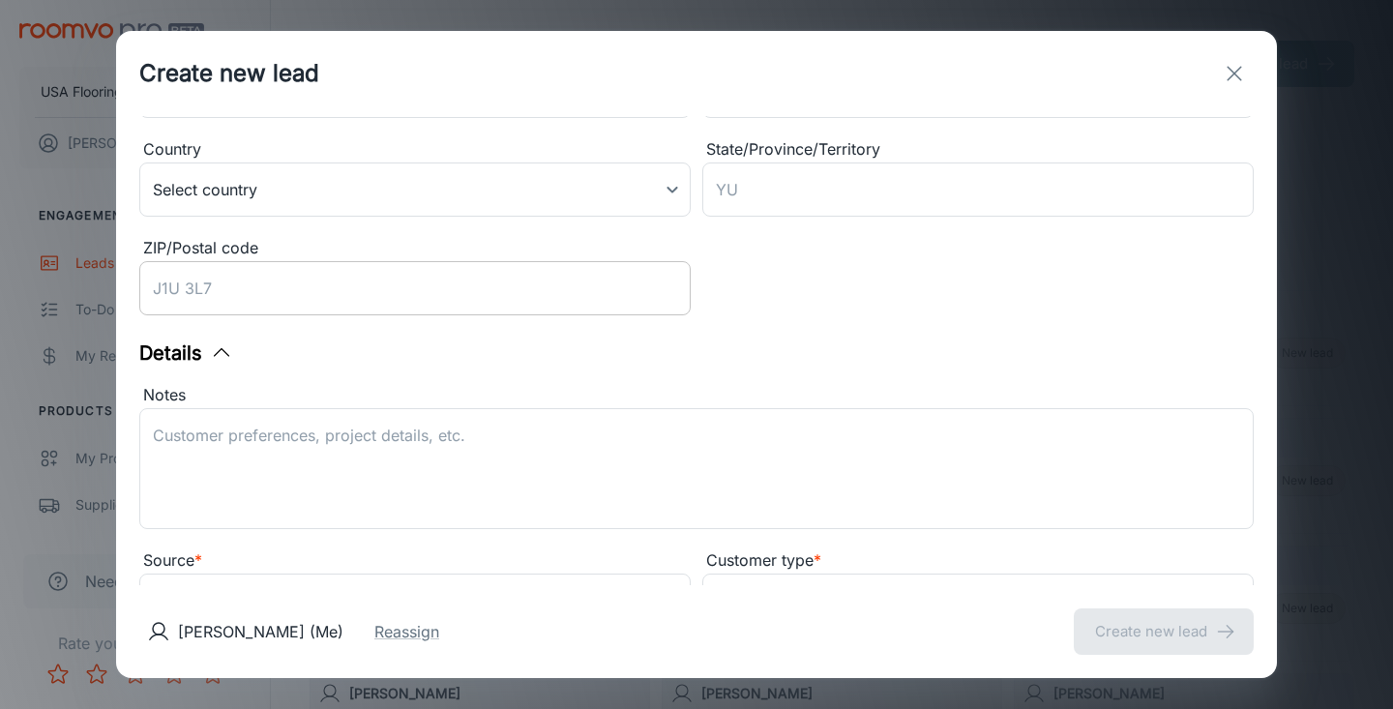
type input "[EMAIL_ADDRESS][DOMAIN_NAME]"
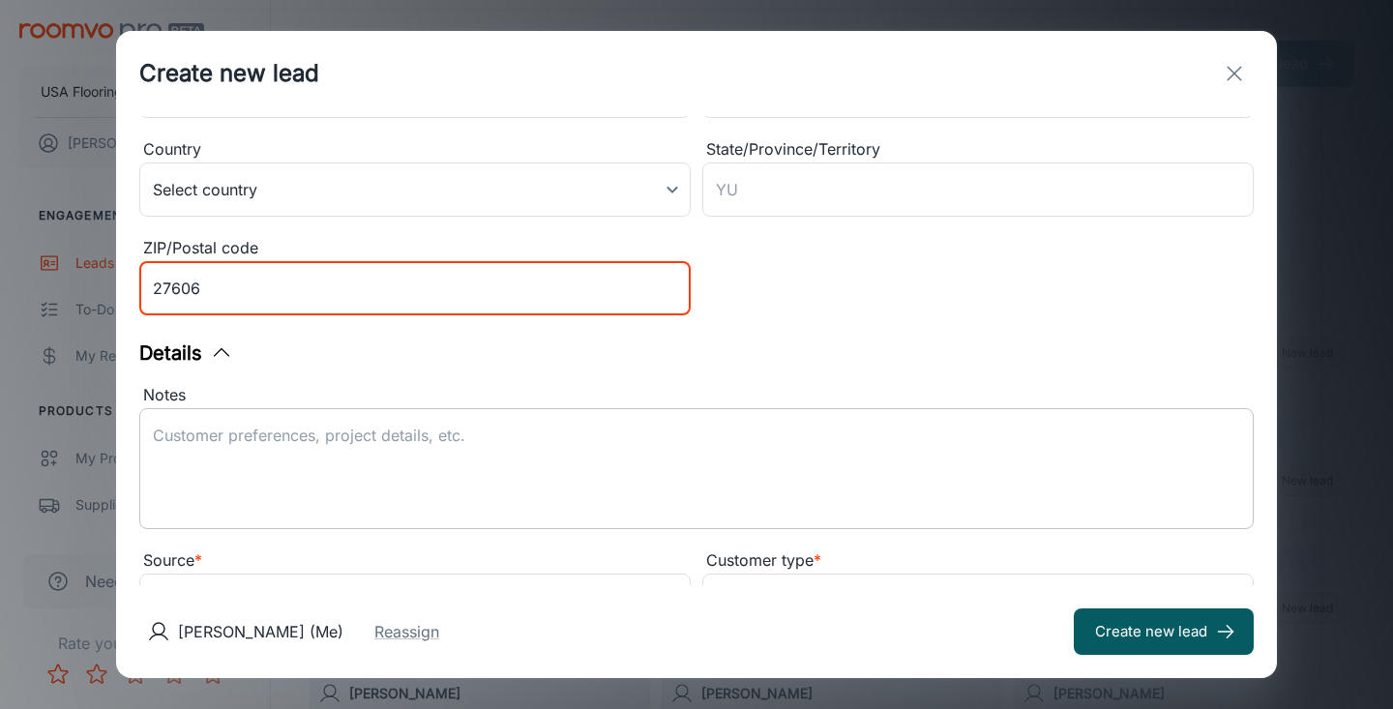
type input "27606"
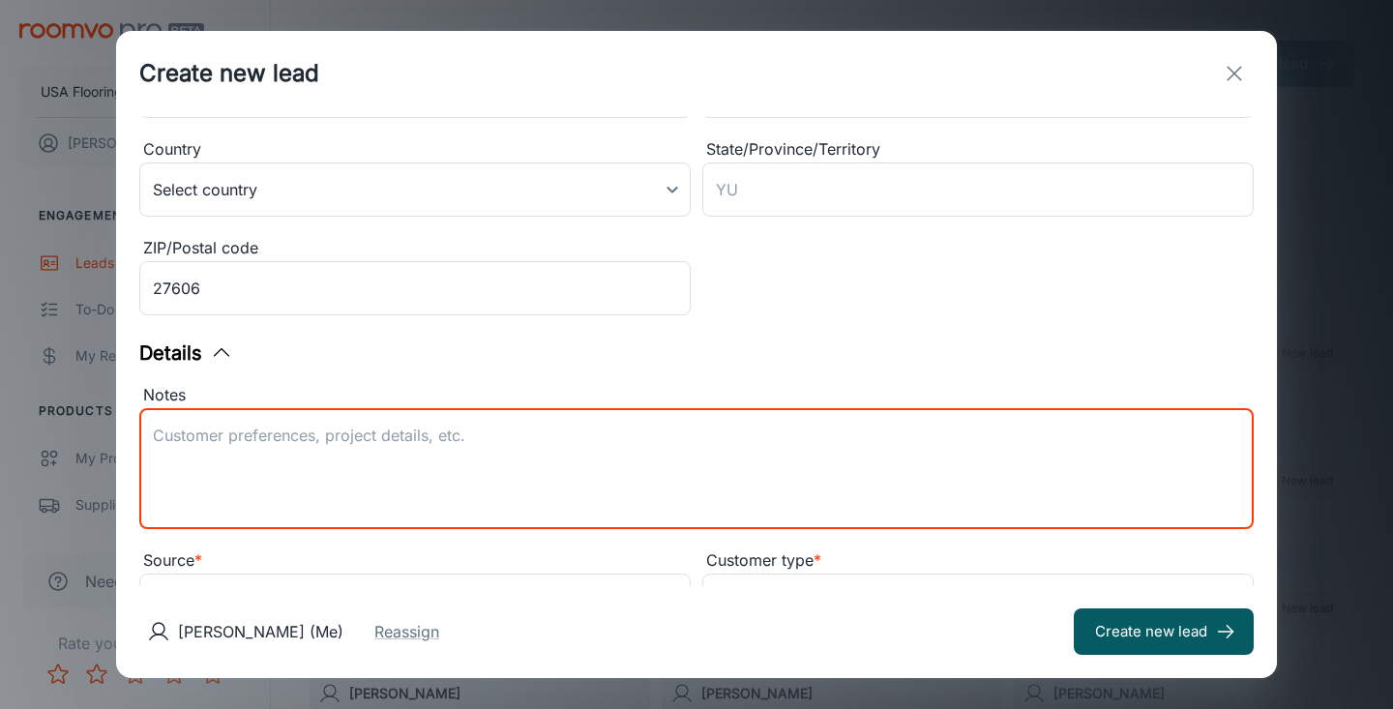
click at [374, 445] on textarea "Notes" at bounding box center [697, 469] width 1088 height 89
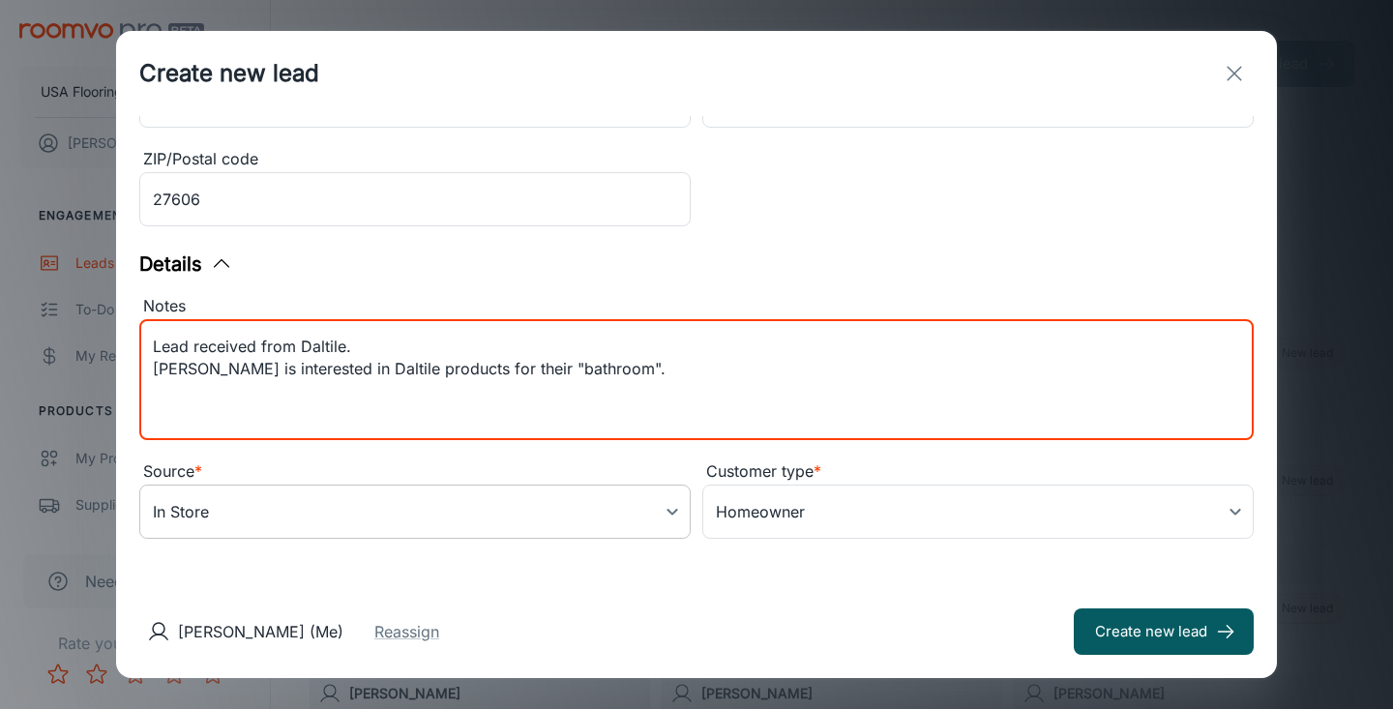
type textarea "Lead received from Daltile. [PERSON_NAME] is interested in Daltile products for…"
click at [380, 510] on body "USA Flooring [PERSON_NAME] Engagement Leads To-do My Reps Products My Products …" at bounding box center [696, 354] width 1393 height 709
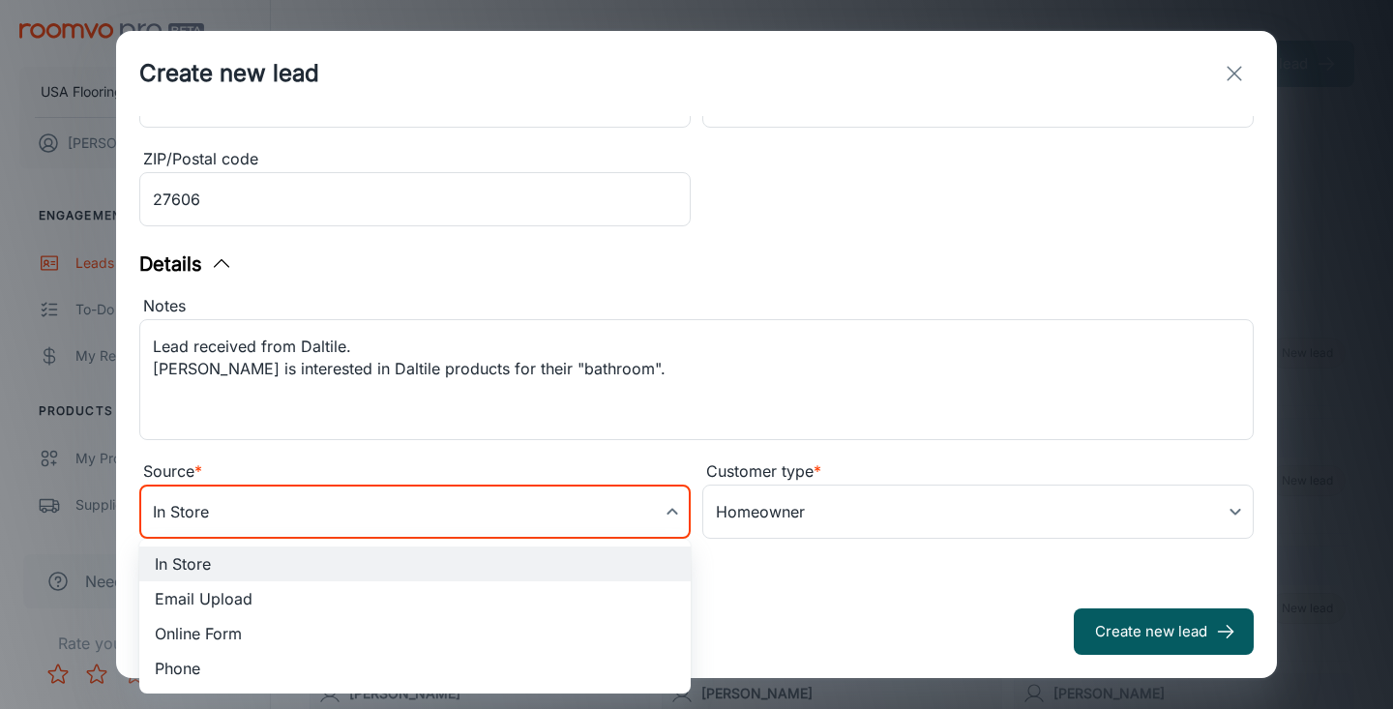
click at [264, 643] on li "Online Form" at bounding box center [415, 633] width 552 height 35
type input "online_form"
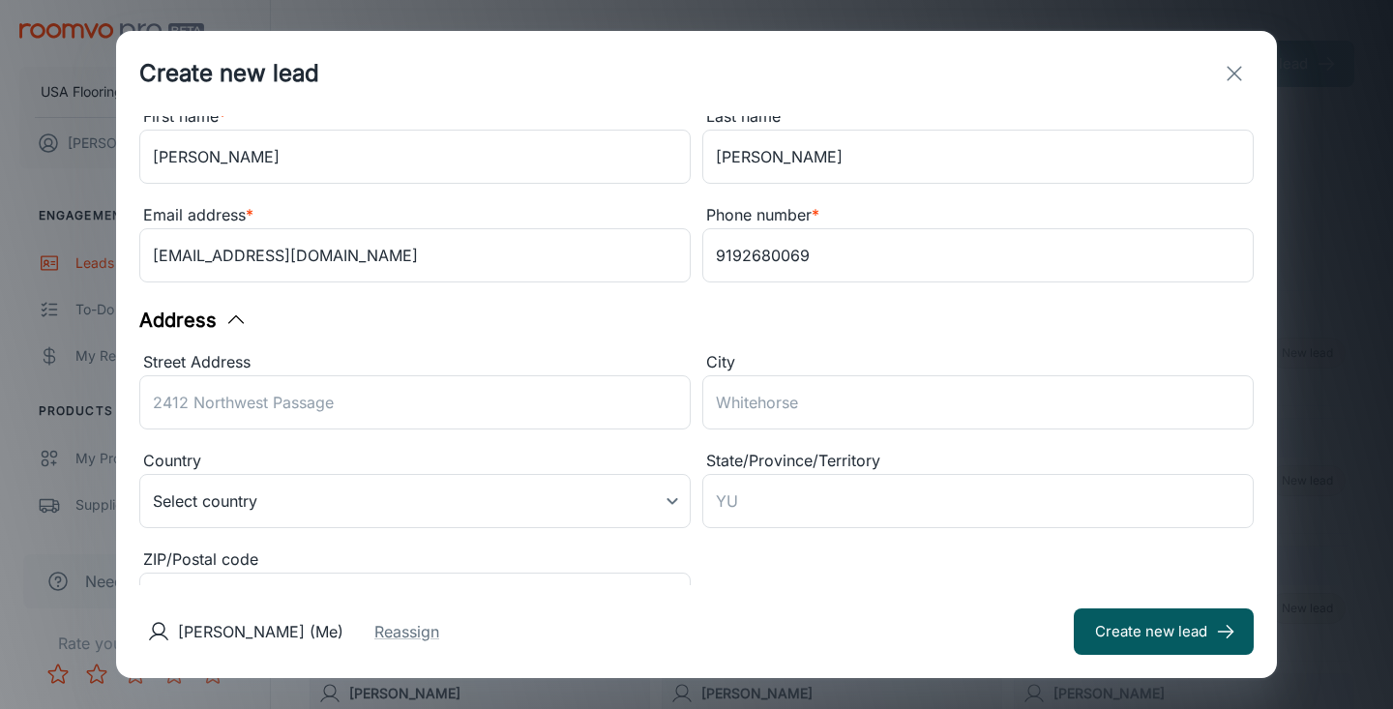
scroll to position [236, 0]
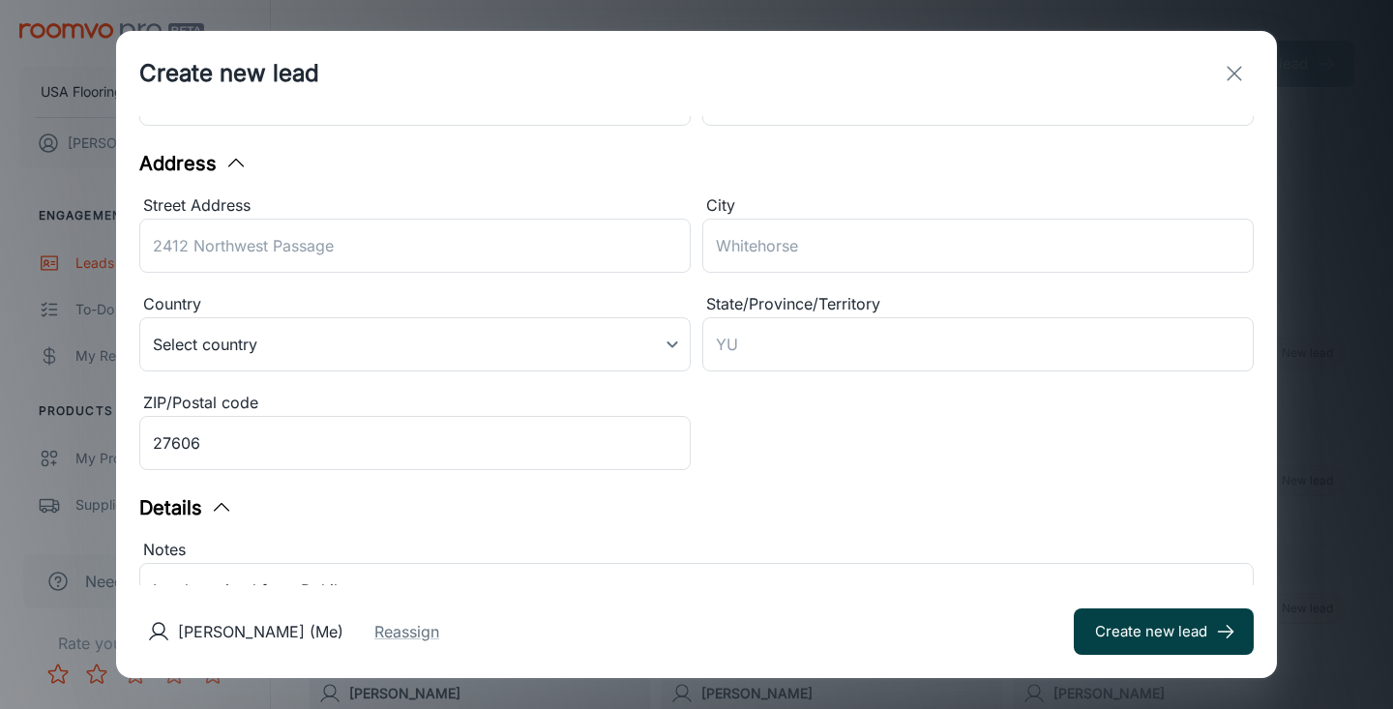
click at [1159, 624] on button "Create new lead" at bounding box center [1164, 632] width 180 height 46
type input "in_store"
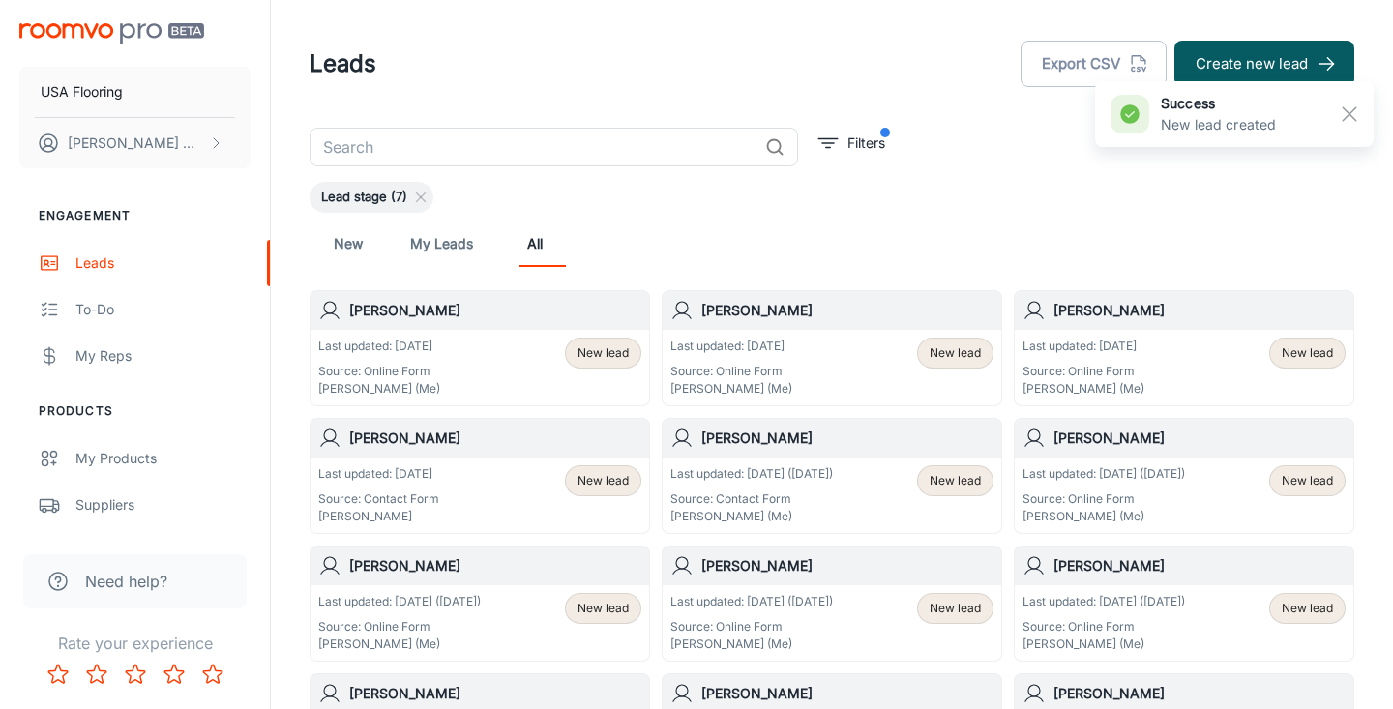
click at [467, 360] on div "Last updated: [DATE] Source: Online Form [PERSON_NAME] (Me) New lead" at bounding box center [479, 368] width 323 height 60
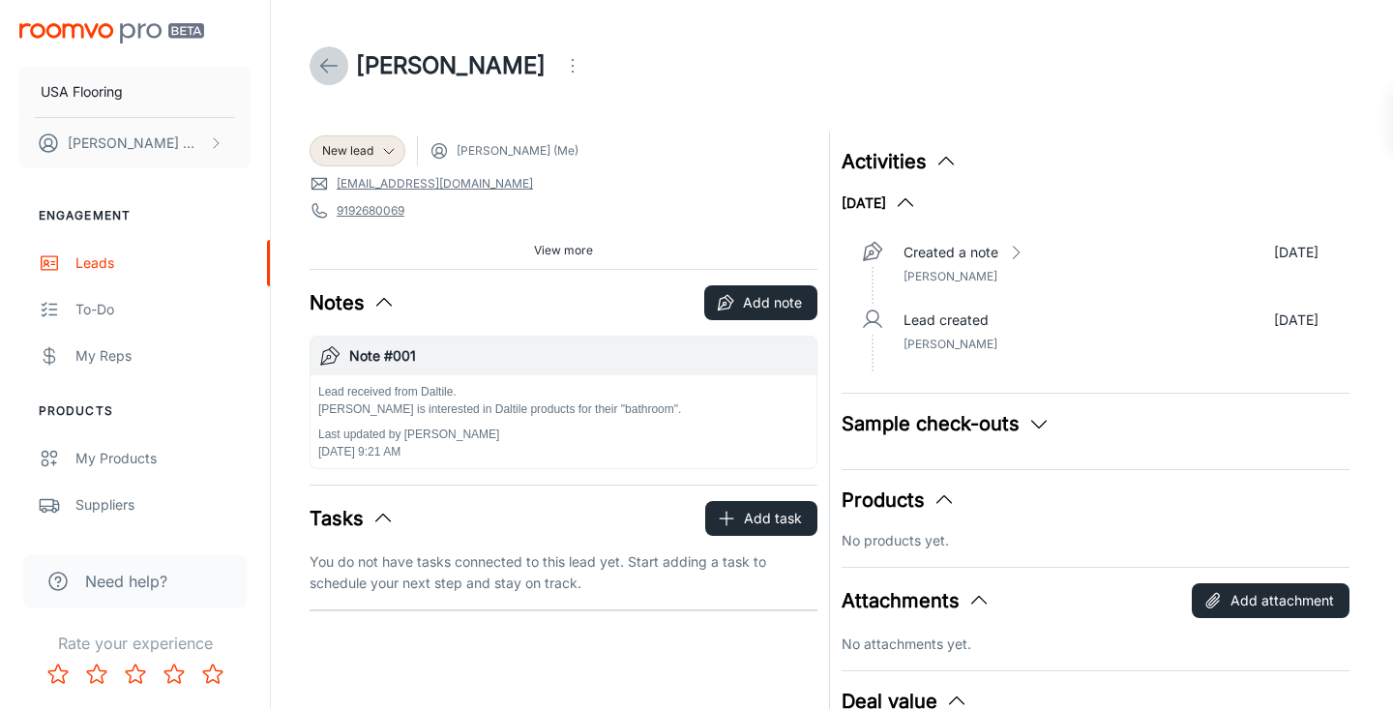
click at [326, 70] on icon at bounding box center [328, 65] width 23 height 23
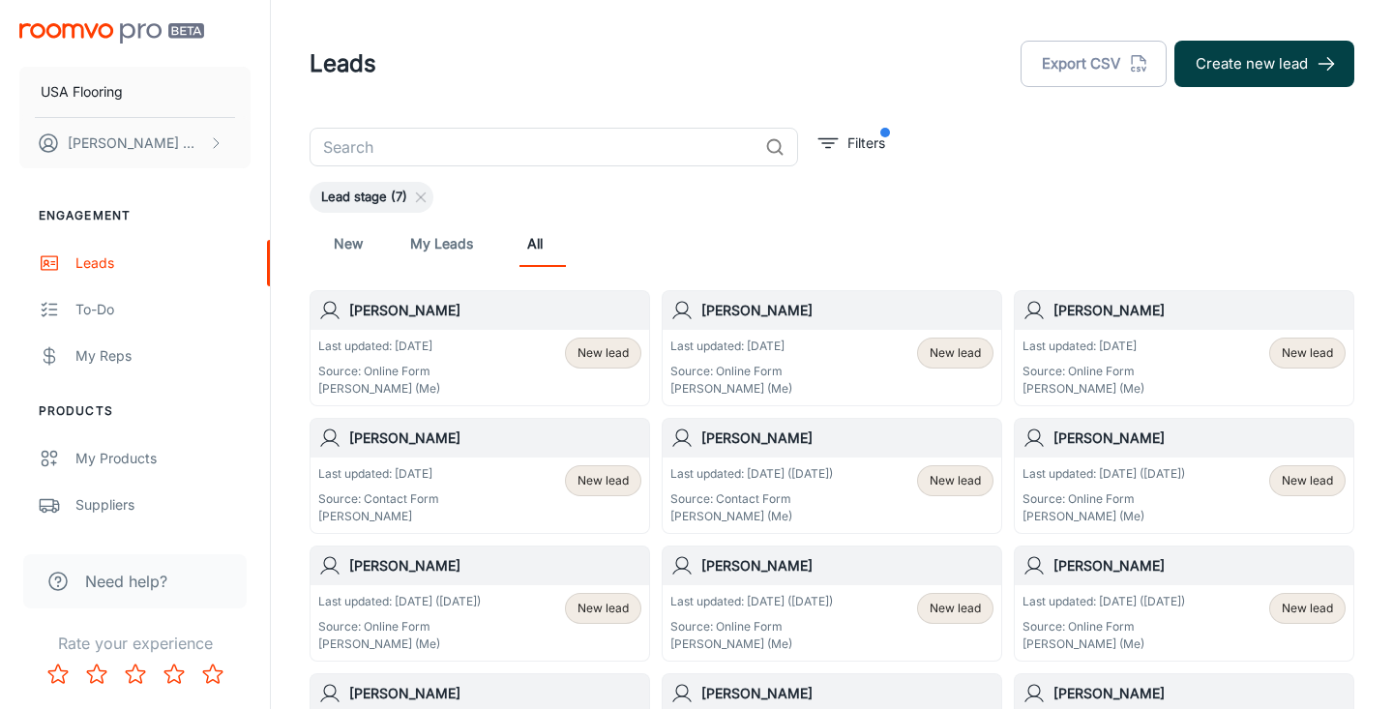
click at [1216, 54] on button "Create new lead" at bounding box center [1265, 64] width 180 height 46
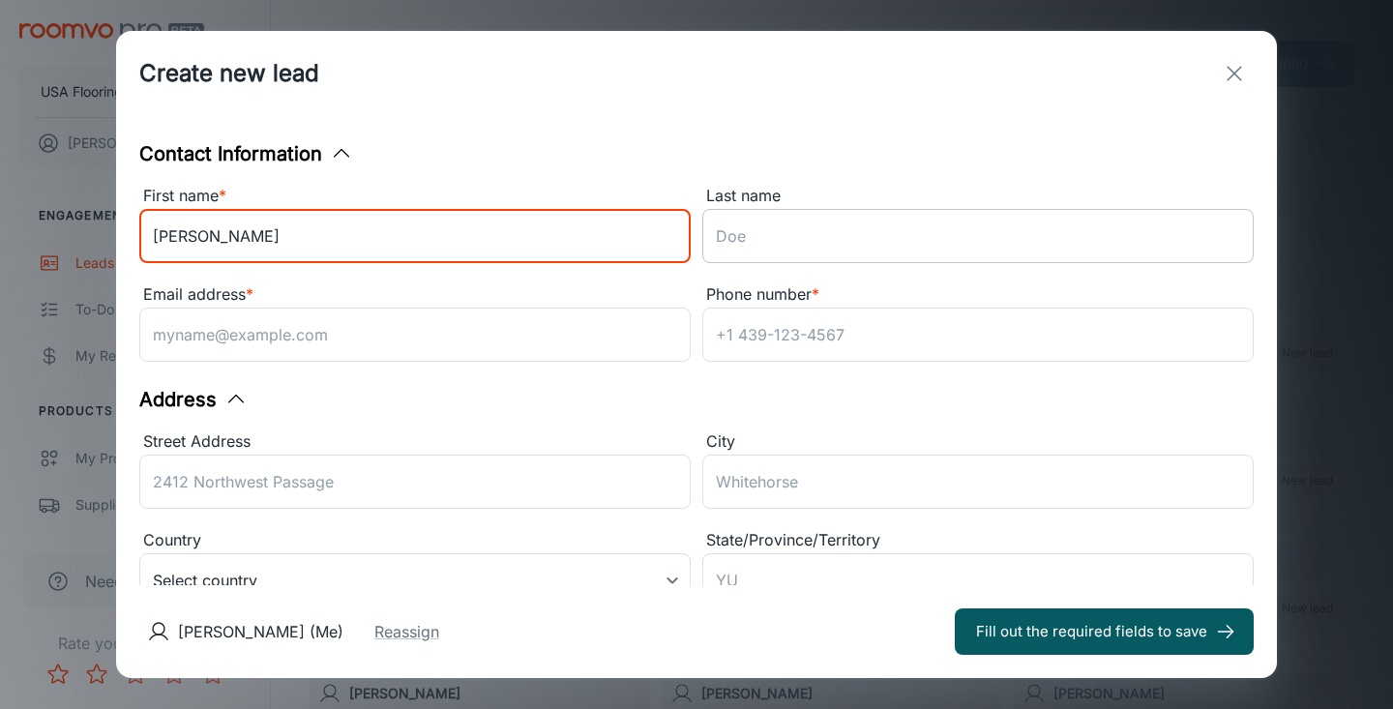
type input "[PERSON_NAME]"
paste input "[PERSON_NAME]"
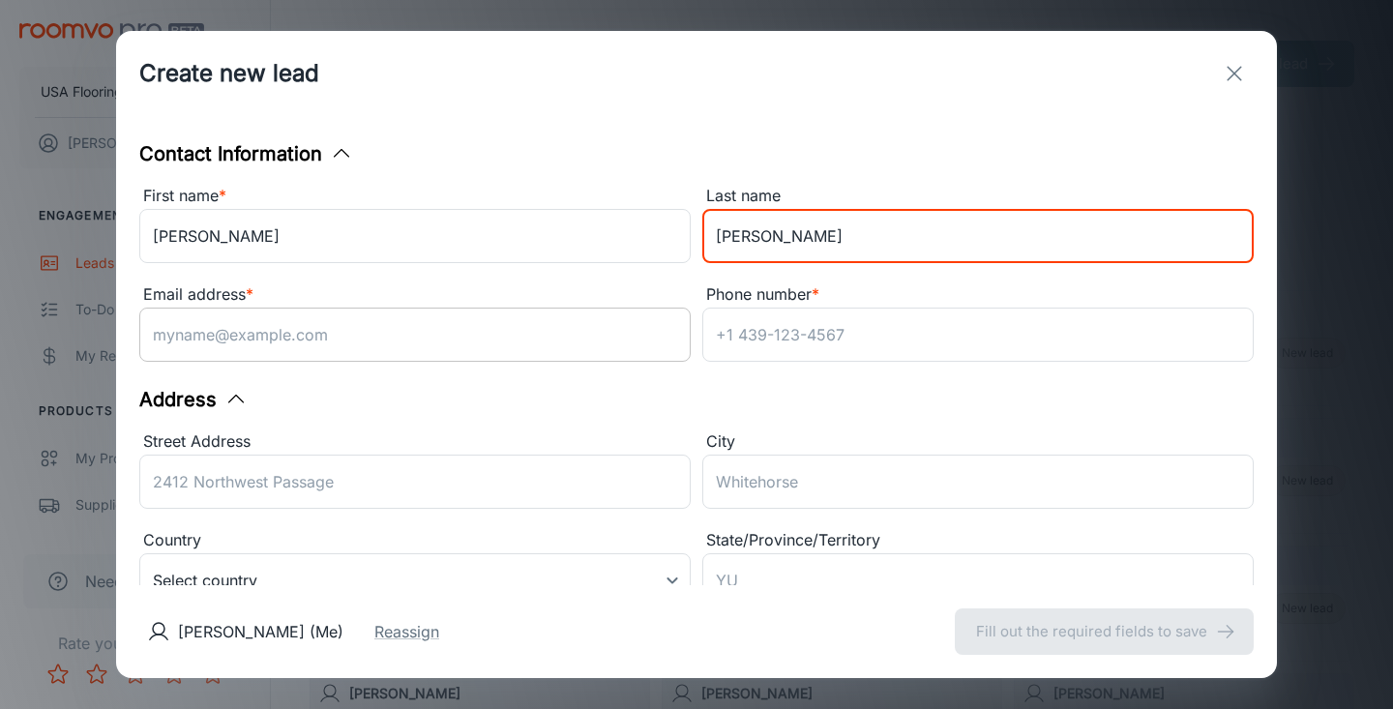
type input "[PERSON_NAME]"
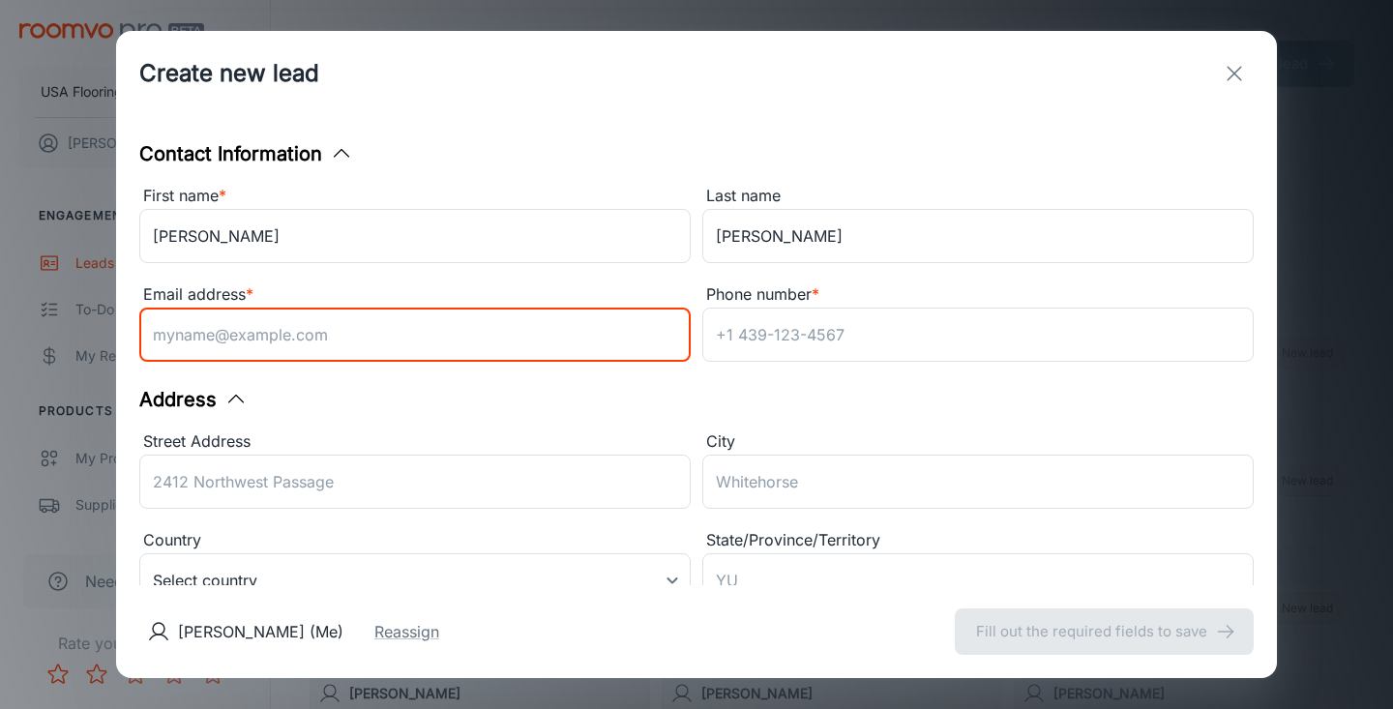
paste input "[EMAIL_ADDRESS][DOMAIN_NAME]"
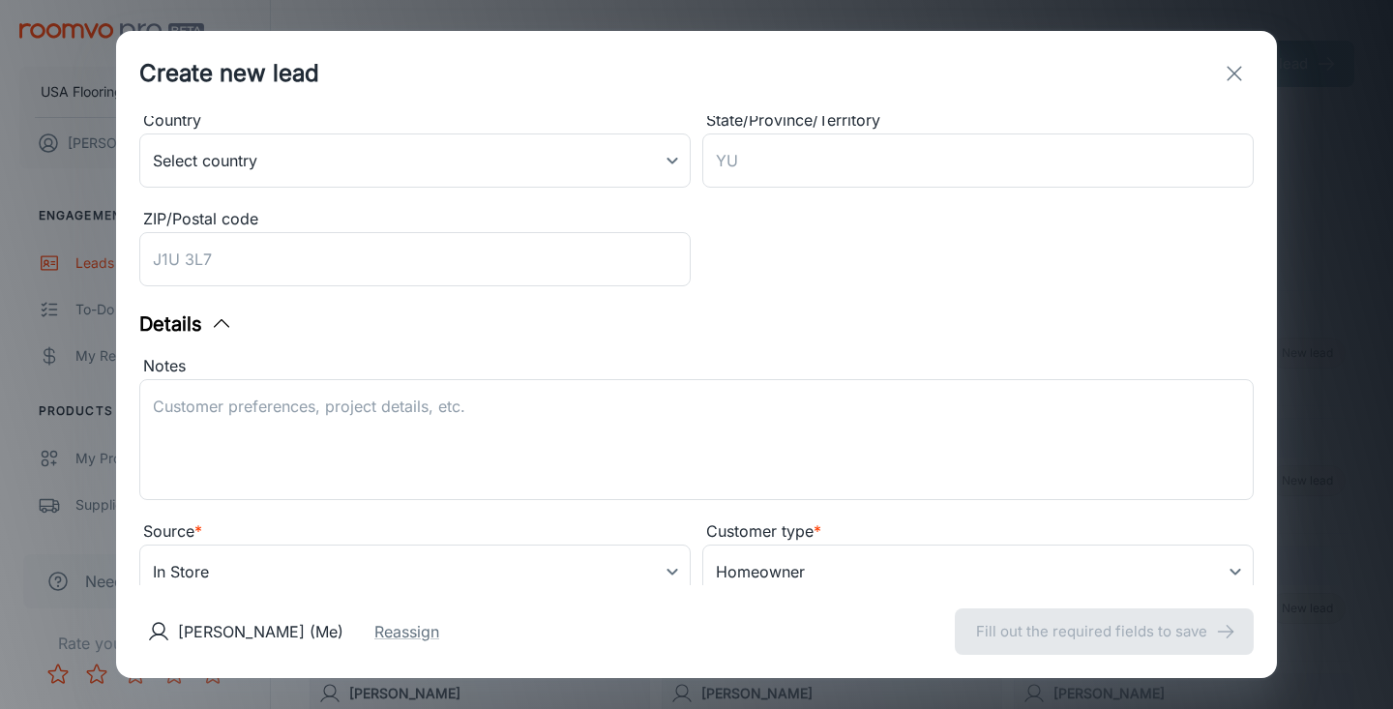
type input "[EMAIL_ADDRESS][DOMAIN_NAME]"
click at [411, 227] on div "ZIP/Postal code ​" at bounding box center [409, 244] width 563 height 99
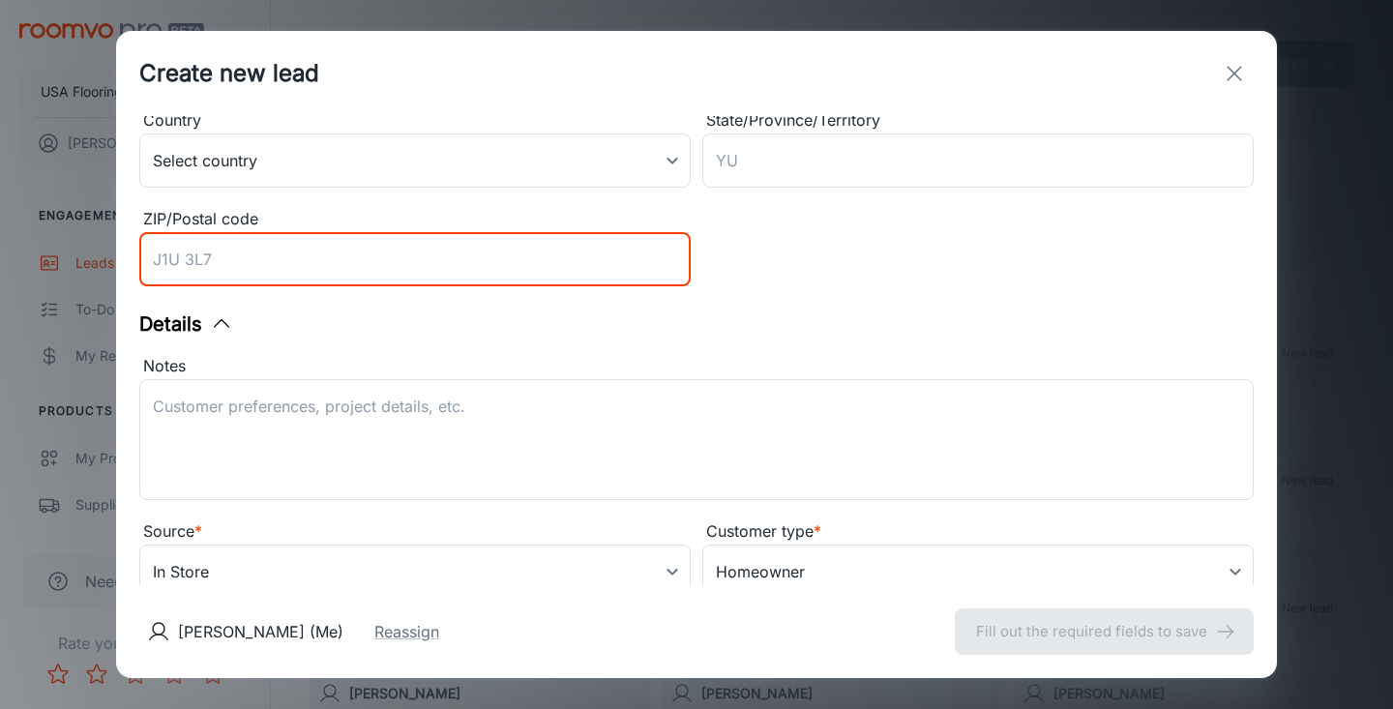
paste input "27597"
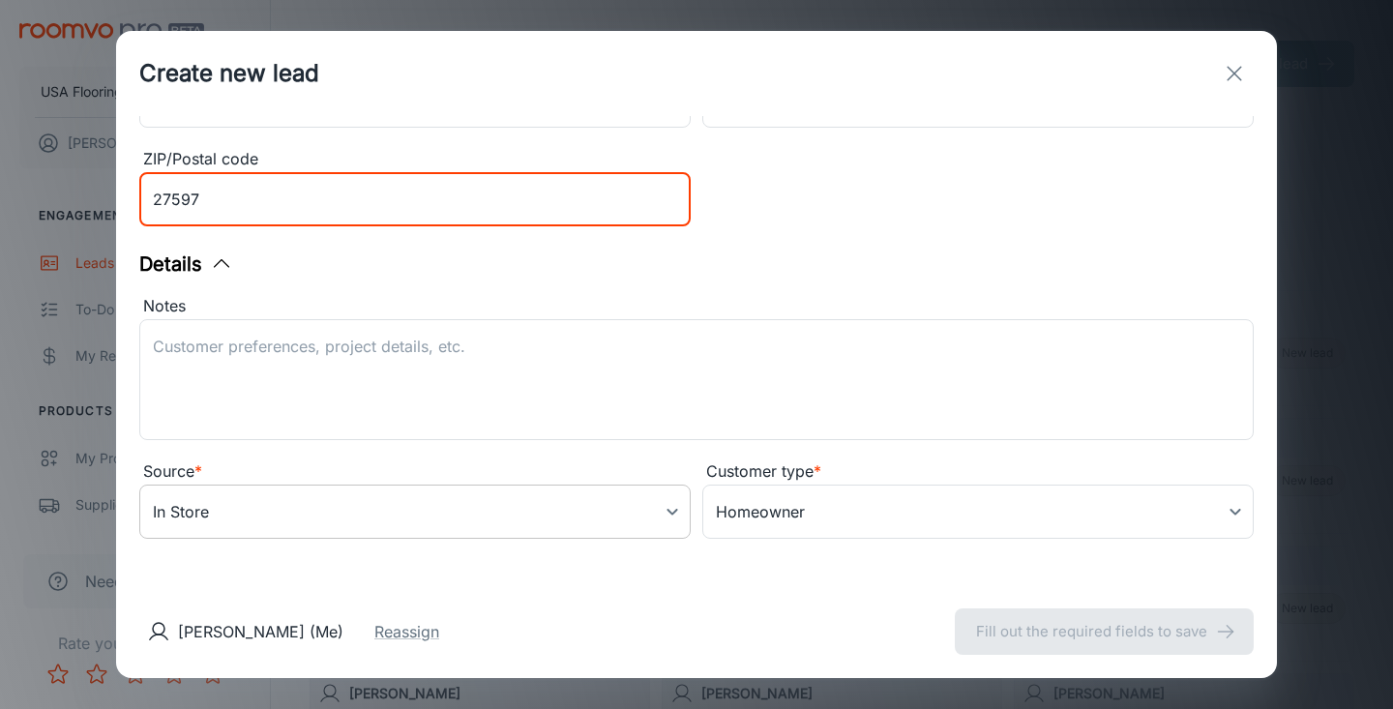
type input "27597"
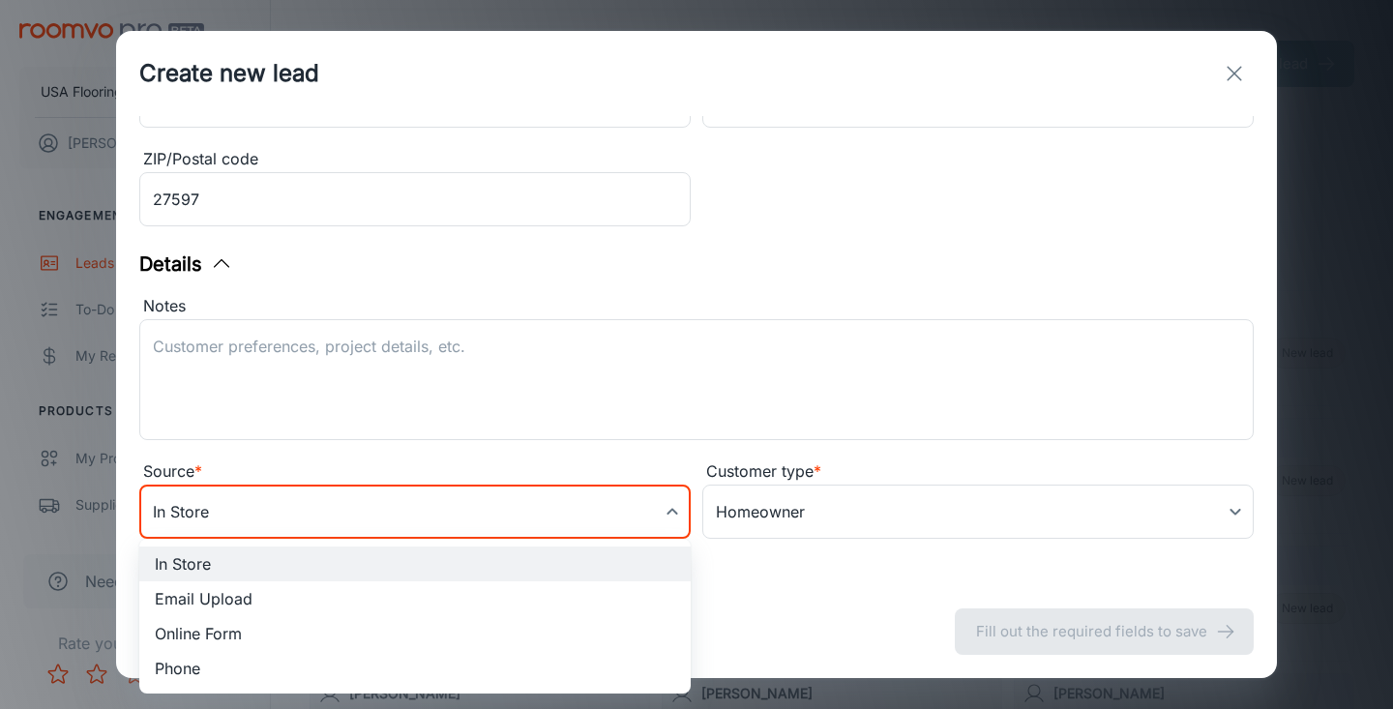
click at [314, 527] on body "USA Flooring [PERSON_NAME] Engagement Leads To-do My Reps Products My Products …" at bounding box center [696, 354] width 1393 height 709
click at [283, 639] on li "Online Form" at bounding box center [415, 633] width 552 height 35
type input "online_form"
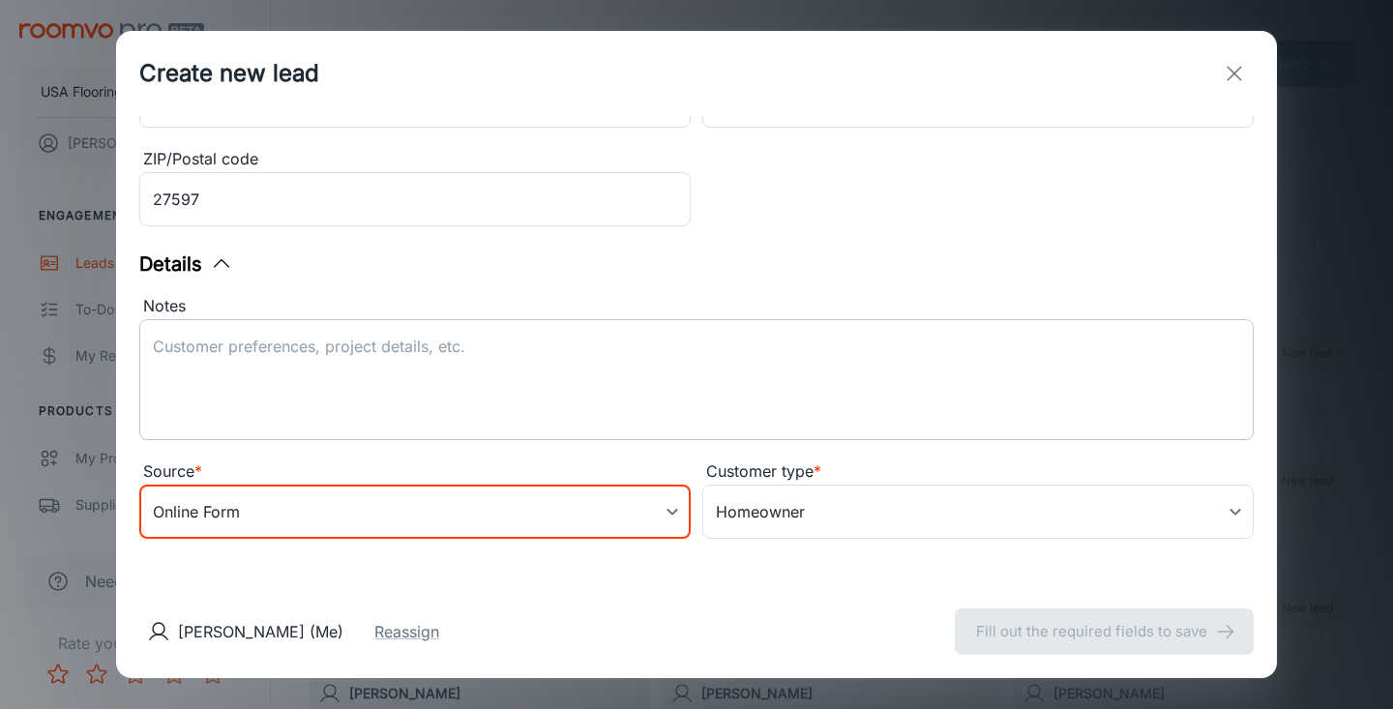
click at [474, 349] on textarea "Notes" at bounding box center [697, 380] width 1088 height 89
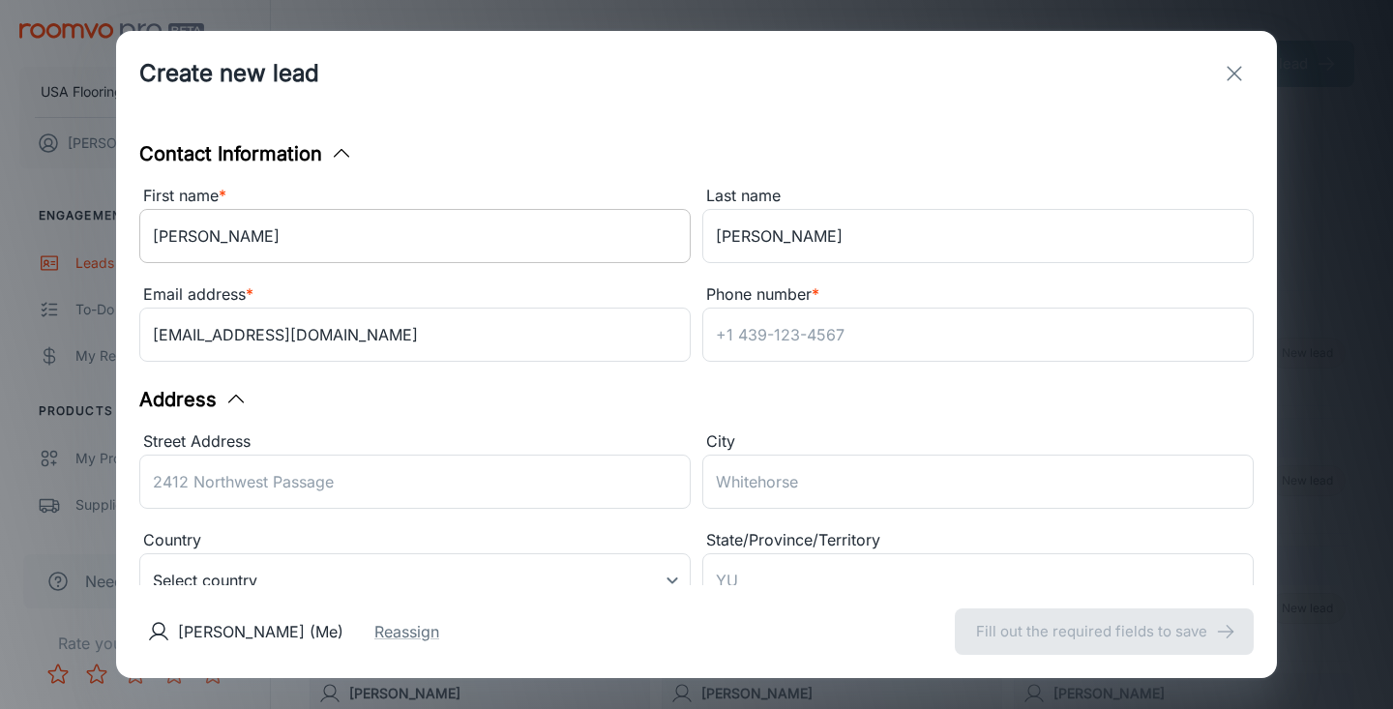
scroll to position [0, 0]
type textarea "Lead received from COREtec."
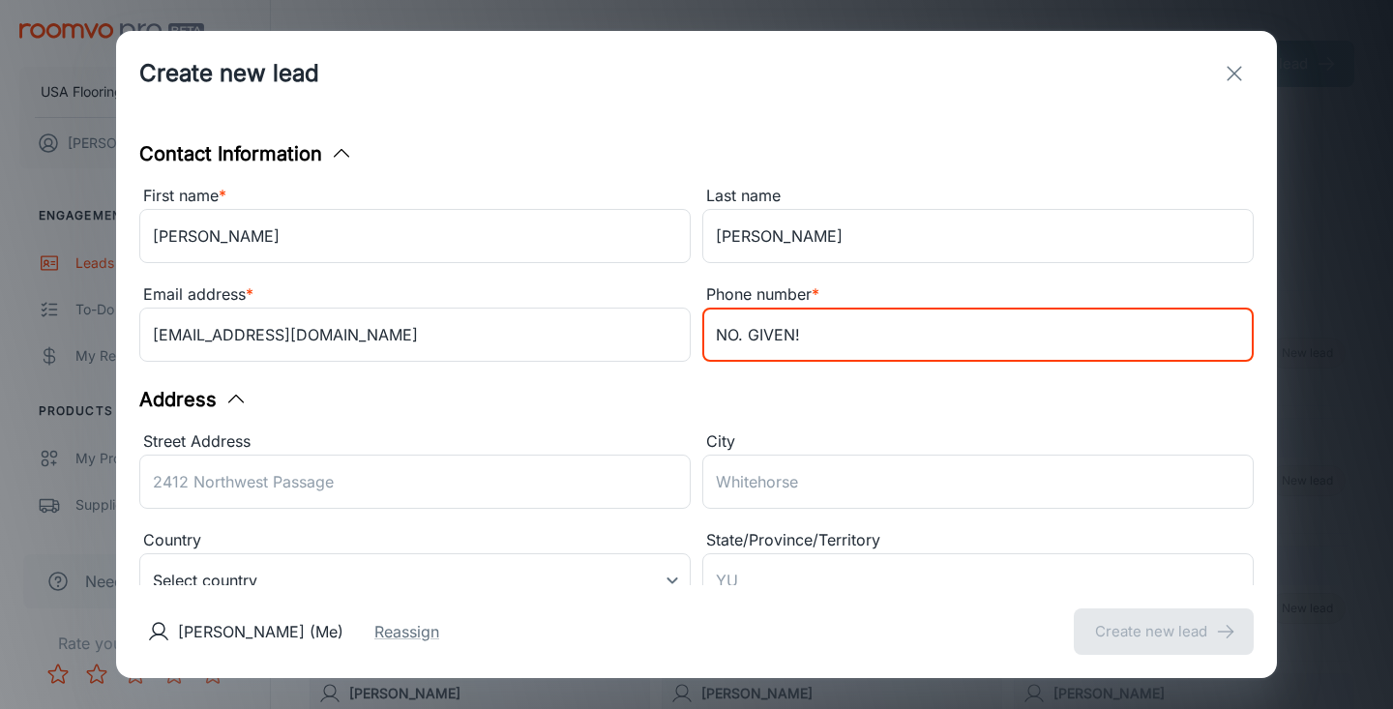
click at [793, 406] on div "Contact Information First name * [PERSON_NAME] ​ Last name [PERSON_NAME] Email …" at bounding box center [696, 350] width 1161 height 469
click at [740, 344] on input "NO. GIVEN!" at bounding box center [979, 335] width 552 height 54
click at [726, 404] on div "Address" at bounding box center [696, 399] width 1115 height 29
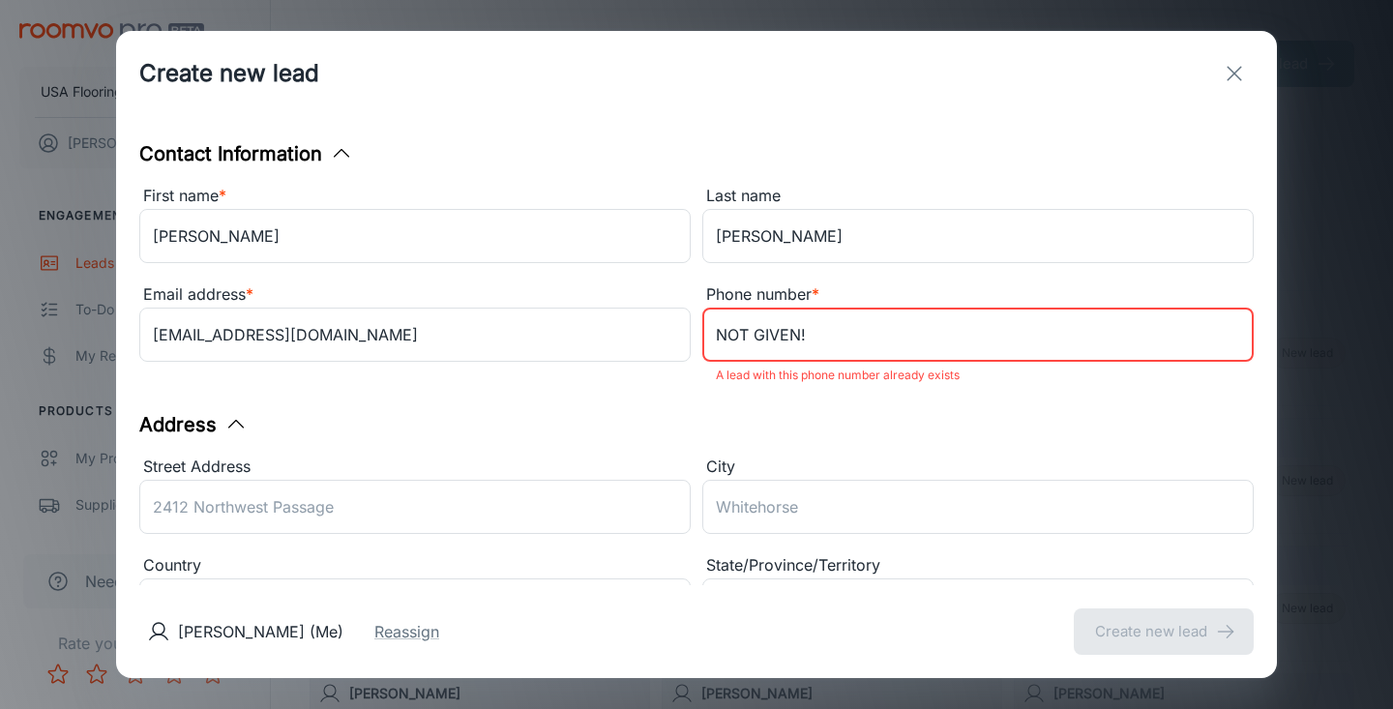
scroll to position [34, 0]
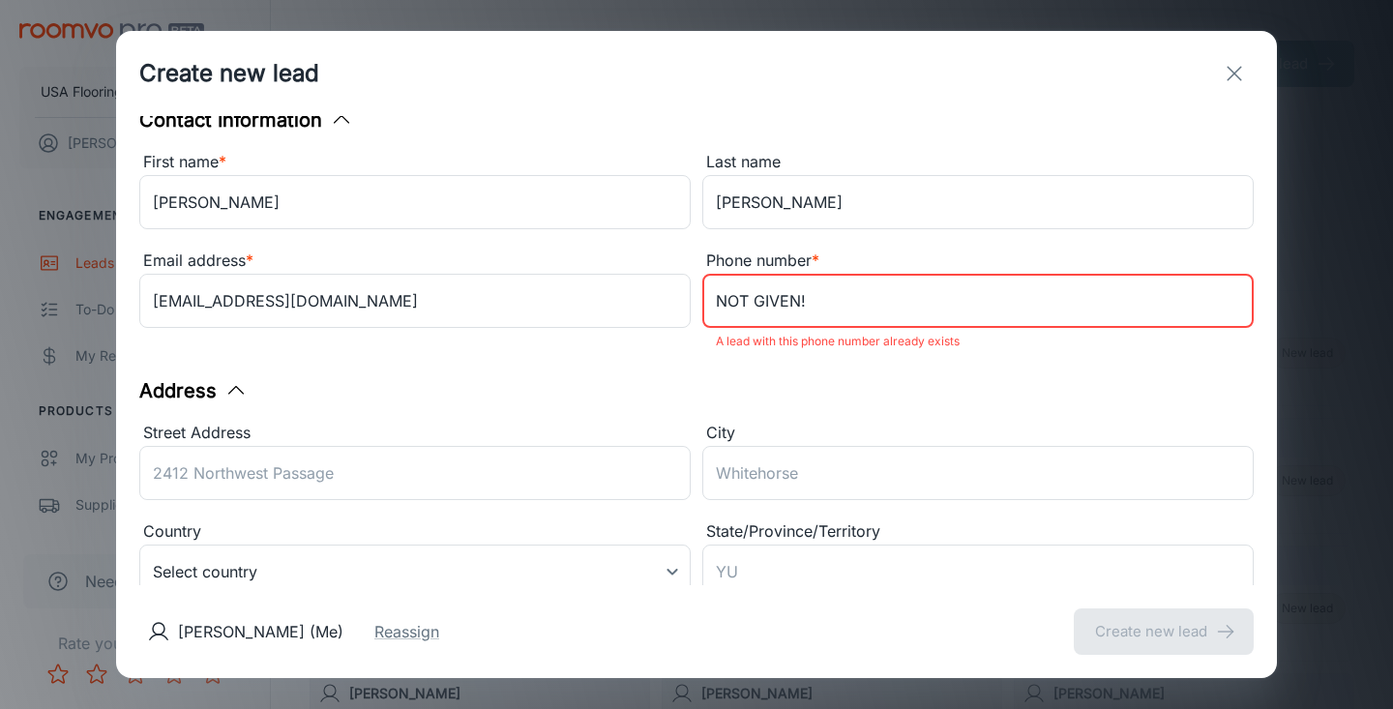
click at [603, 394] on div "Address" at bounding box center [696, 390] width 1115 height 29
click at [747, 305] on input "NOT GIVEN!" at bounding box center [979, 301] width 552 height 54
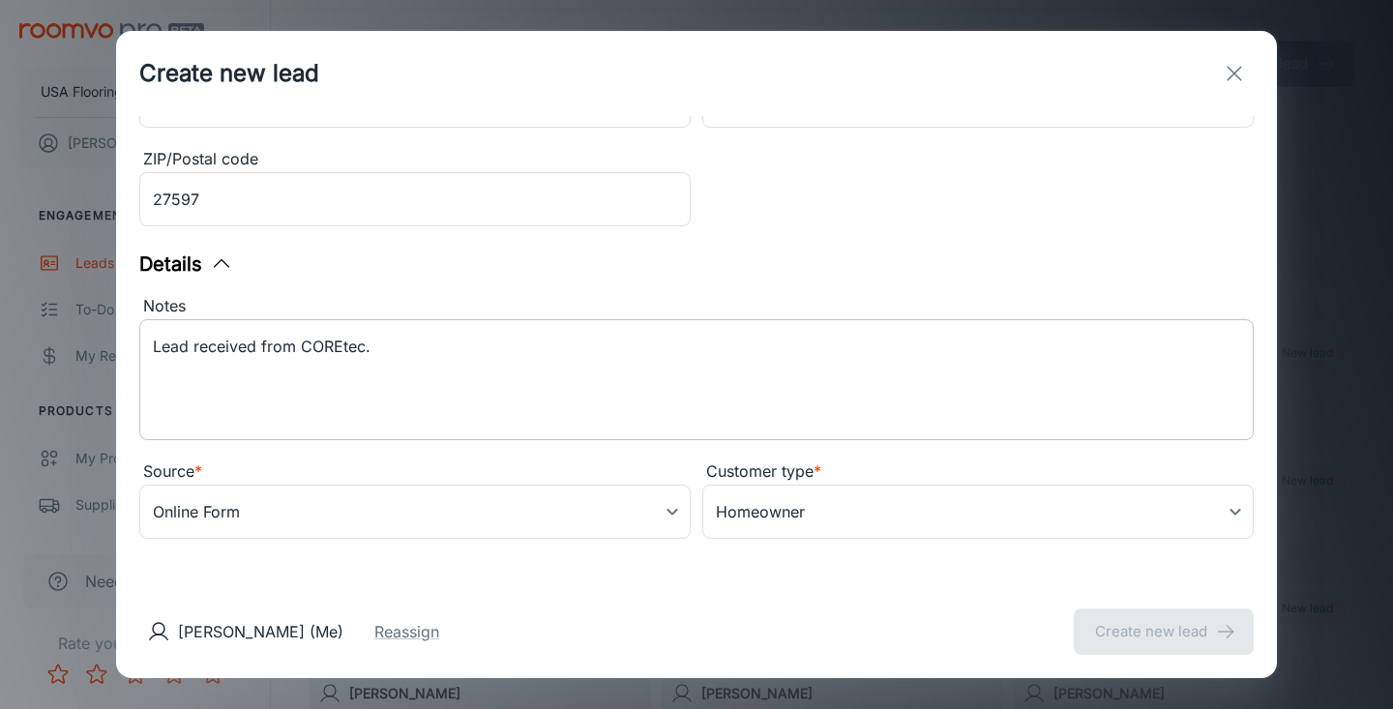
scroll to position [505, 0]
type input "NO GIVEN!"
click at [462, 404] on textarea "Lead received from COREtec." at bounding box center [697, 380] width 1088 height 89
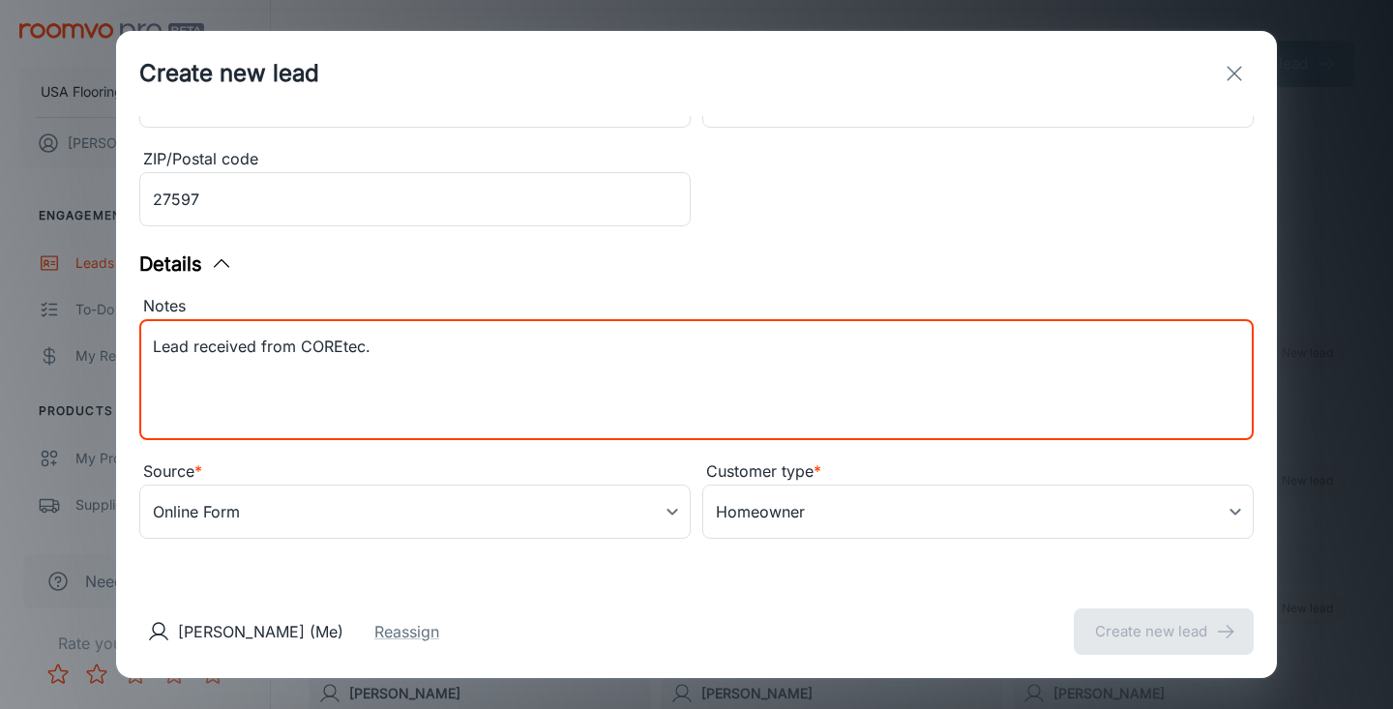
scroll to position [480, 0]
paste textarea "Samples purchased: RAVENSWOOD OAK VV488_2091A"
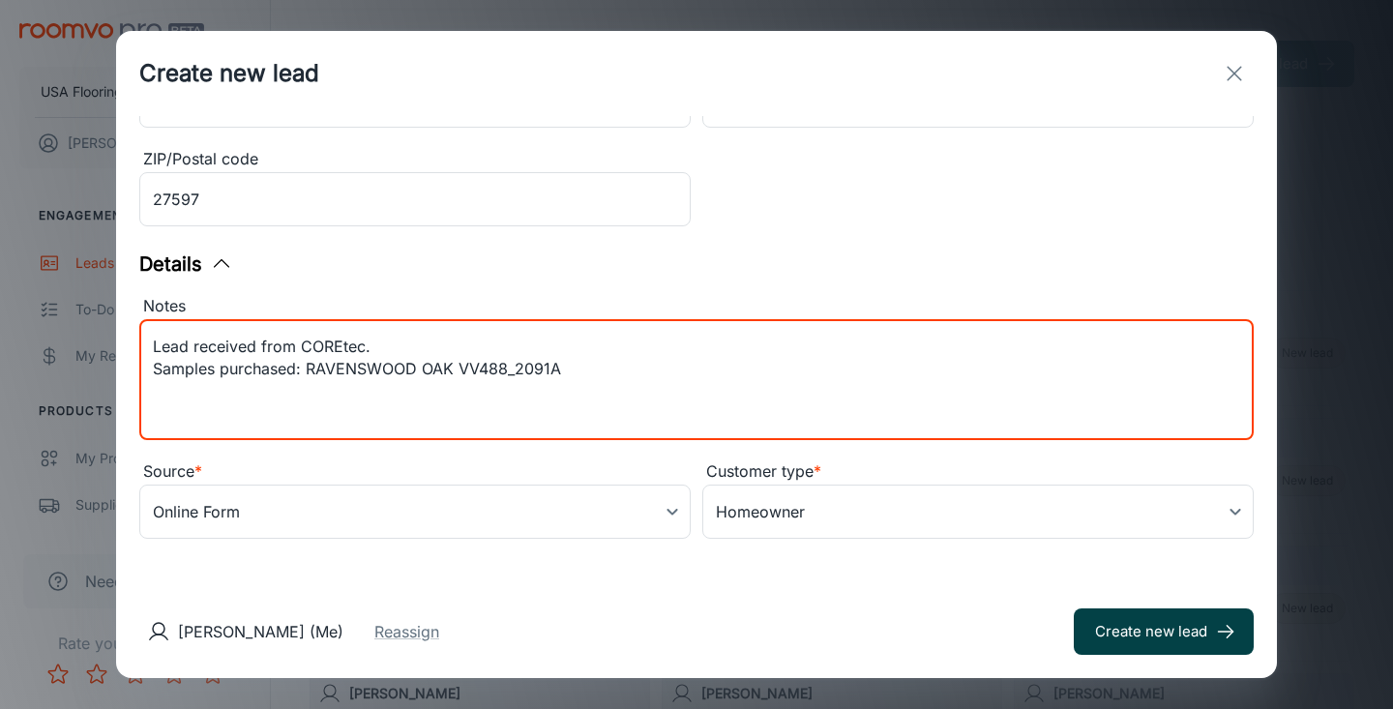
type textarea "Lead received from COREtec. Samples purchased: RAVENSWOOD OAK VV488_2091A"
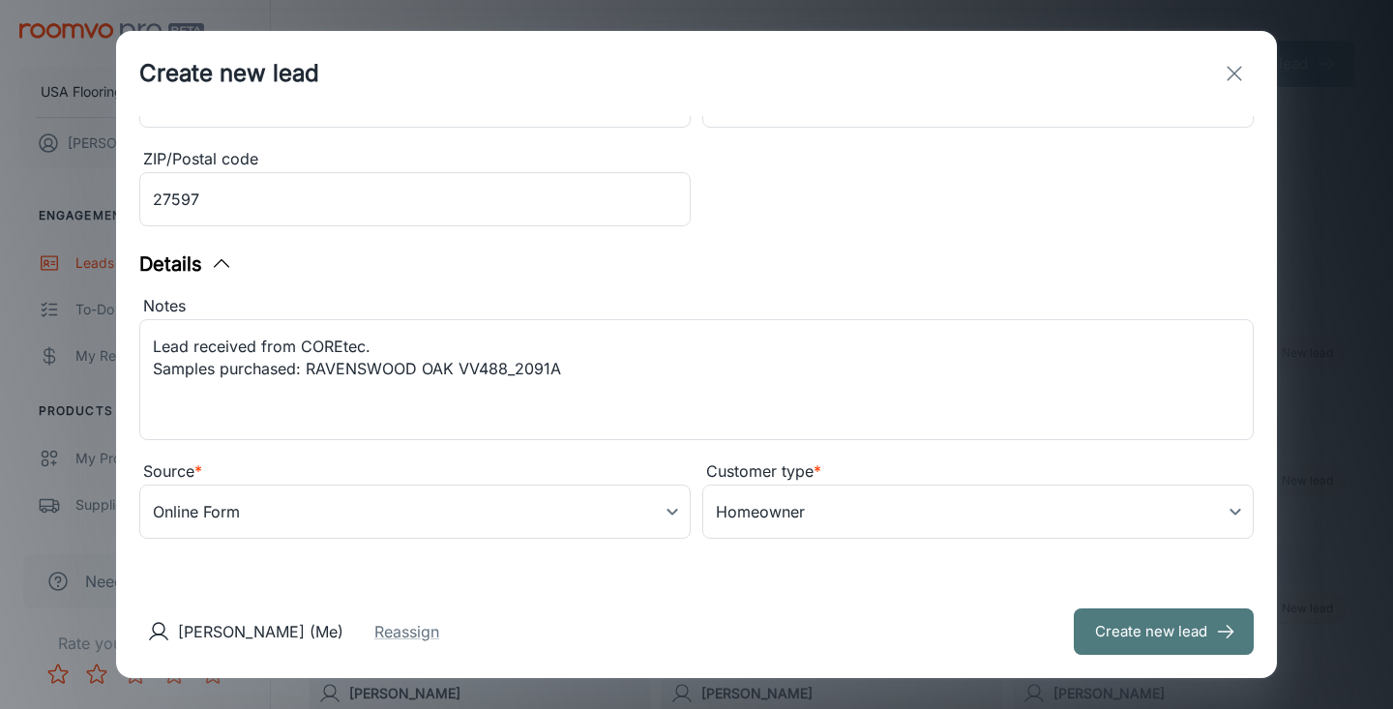
click at [1122, 621] on button "Create new lead" at bounding box center [1164, 632] width 180 height 46
type input "in_store"
